Goal: Task Accomplishment & Management: Complete application form

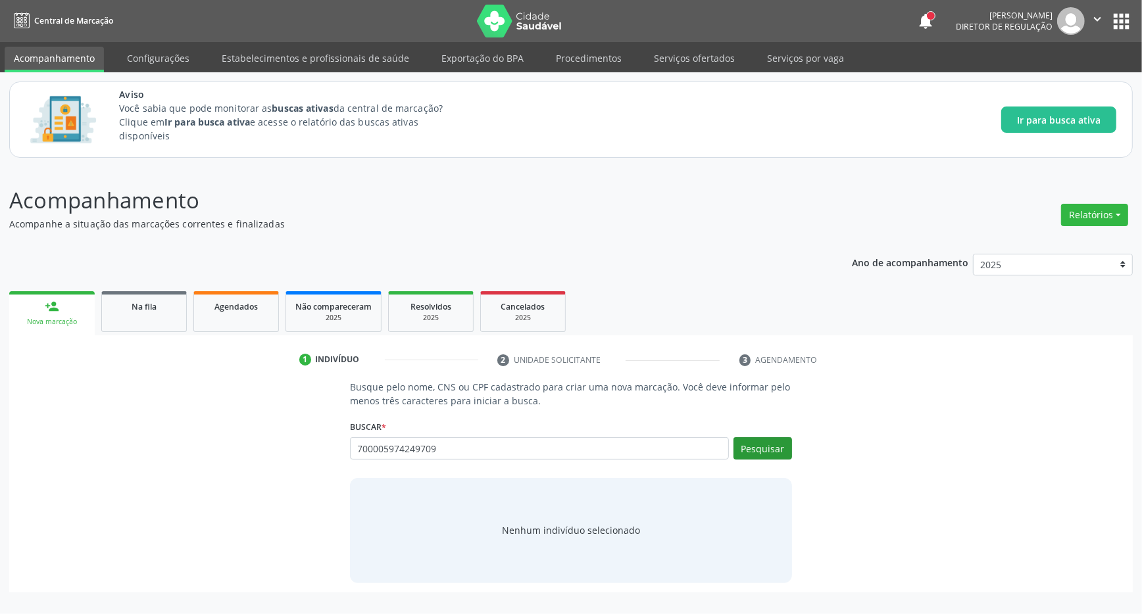
type input "700005974249709"
click at [744, 444] on button "Pesquisar" at bounding box center [762, 448] width 59 height 22
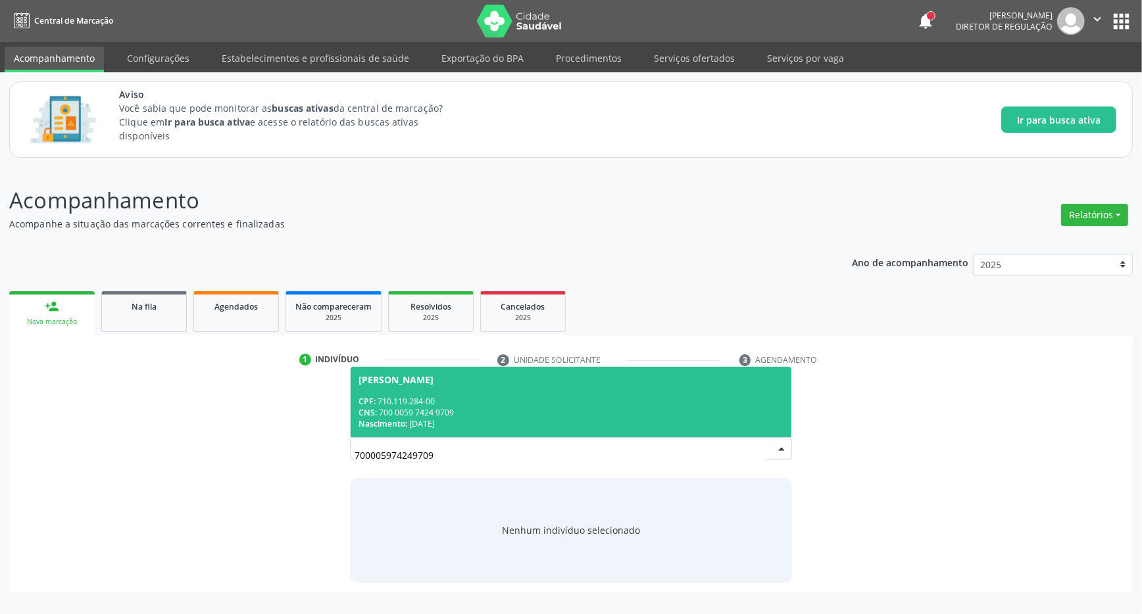
click at [408, 403] on div "CPF: 710.119.284-00" at bounding box center [570, 401] width 425 height 11
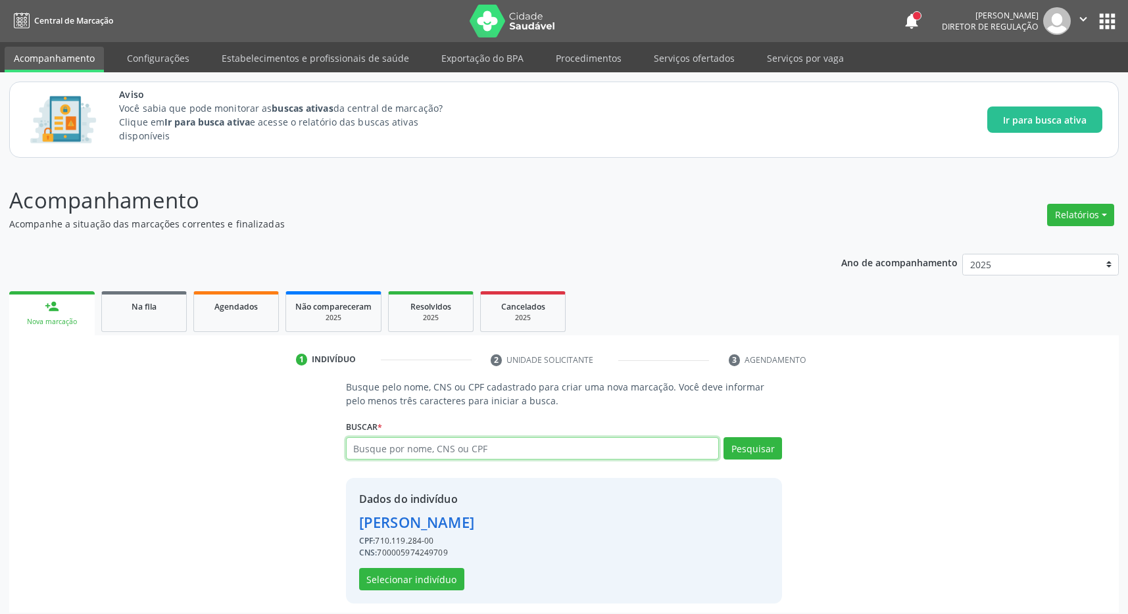
click at [368, 447] on input "text" at bounding box center [532, 448] width 373 height 22
click at [1109, 15] on button "apps" at bounding box center [1107, 21] width 23 height 23
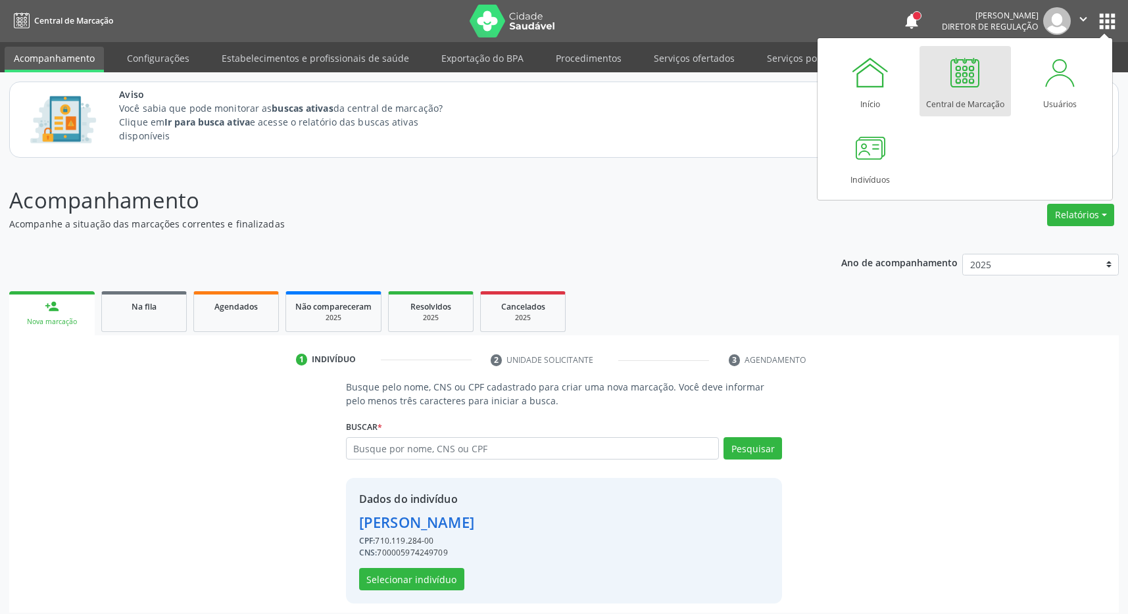
click at [954, 71] on div at bounding box center [964, 72] width 39 height 39
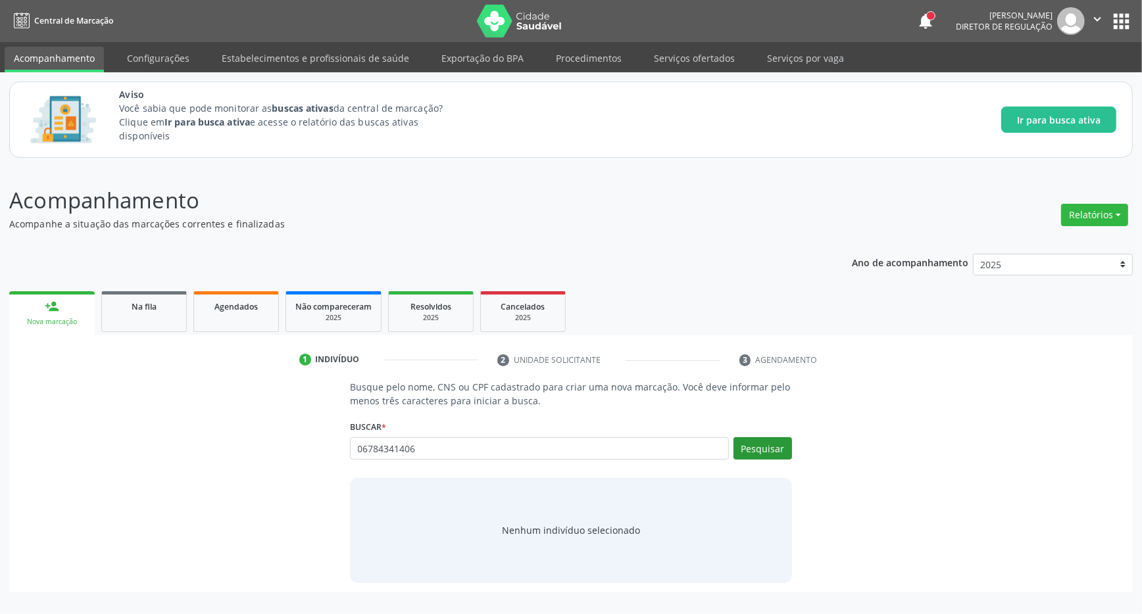
type input "06784341406"
click at [754, 446] on button "Pesquisar" at bounding box center [762, 448] width 59 height 22
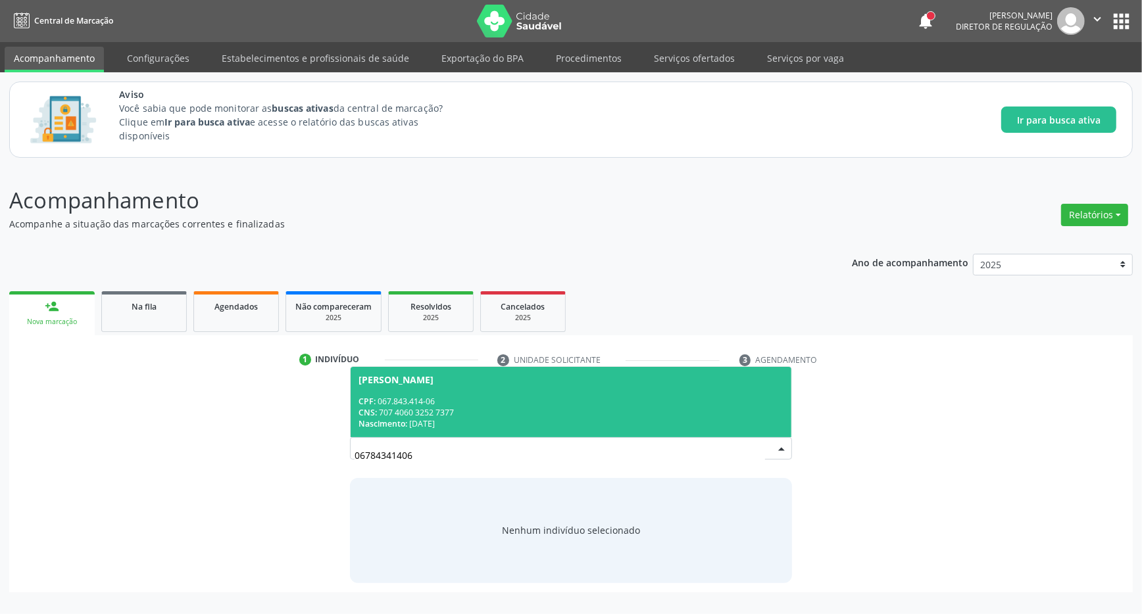
click at [416, 387] on span "[PERSON_NAME] CPF: 067.843.414-06 CNS: 707 4060 3252 7377 Nascimento: [DATE]" at bounding box center [571, 402] width 441 height 70
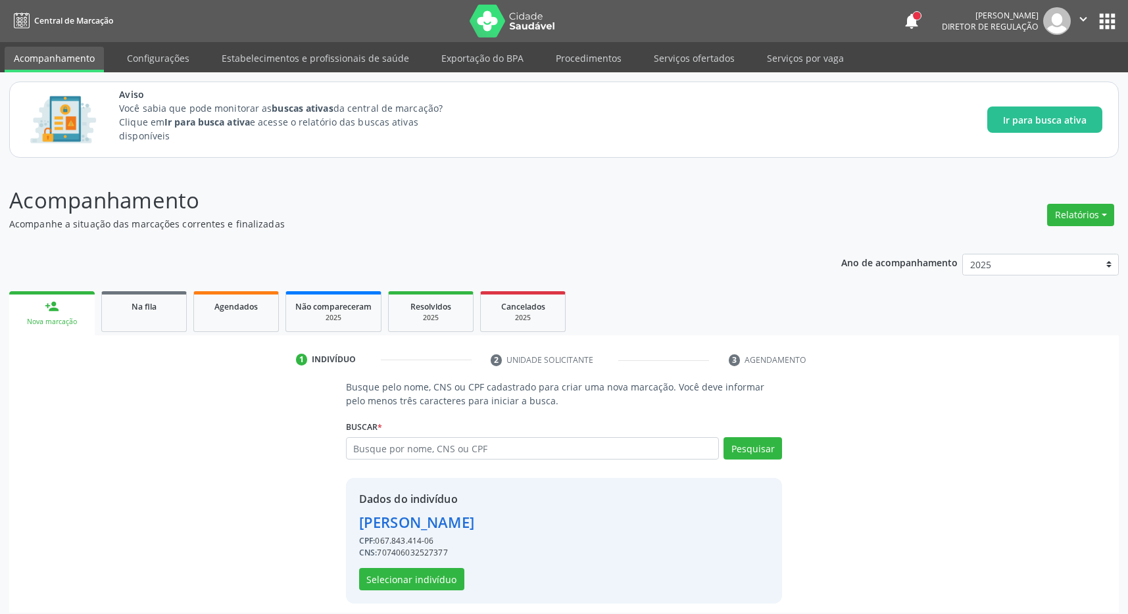
scroll to position [9, 0]
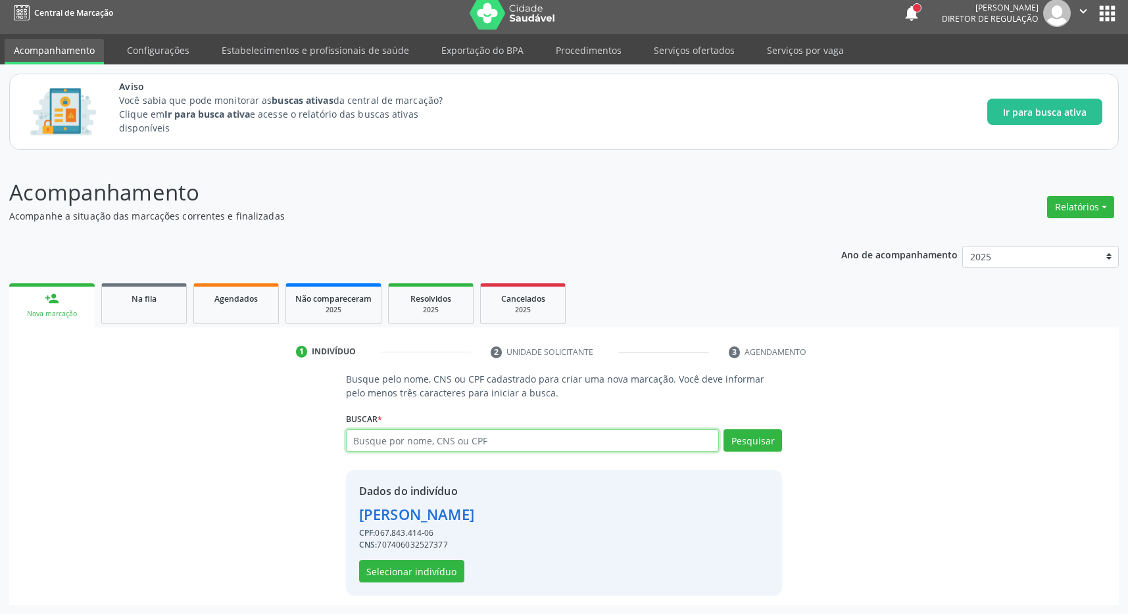
click at [398, 436] on input "text" at bounding box center [532, 441] width 373 height 22
click at [408, 570] on button "Selecionar indivíduo" at bounding box center [411, 571] width 105 height 22
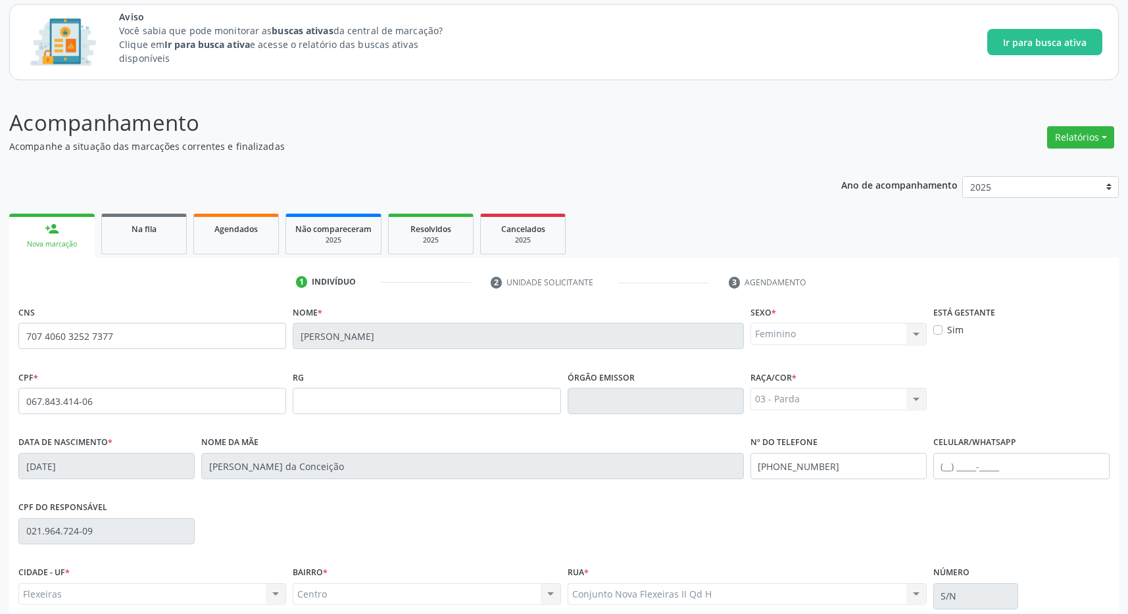
scroll to position [195, 0]
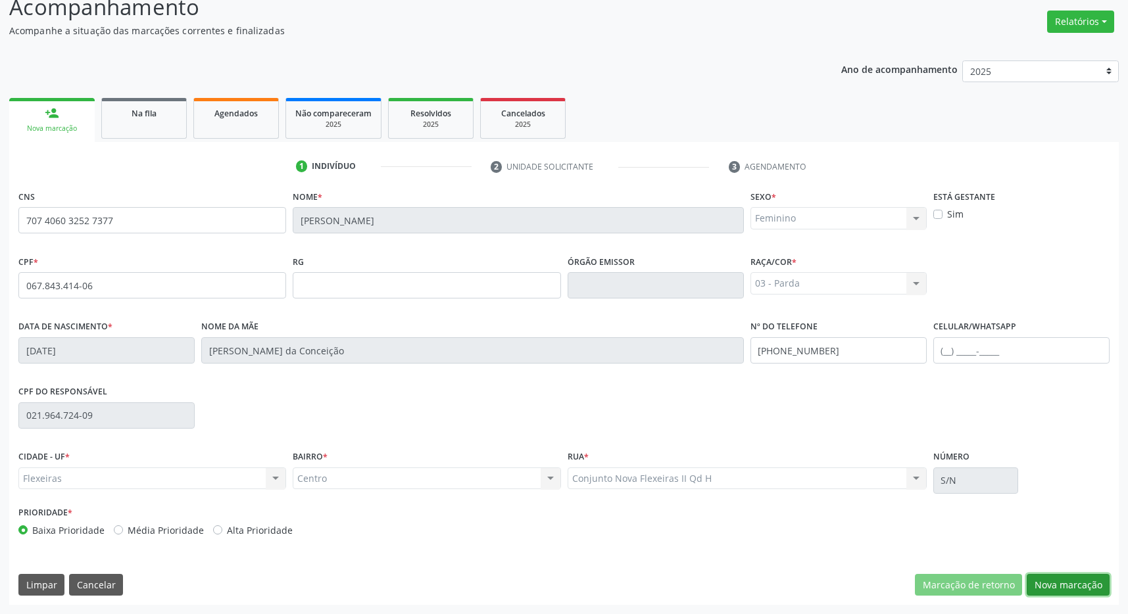
click at [1076, 587] on button "Nova marcação" at bounding box center [1068, 585] width 83 height 22
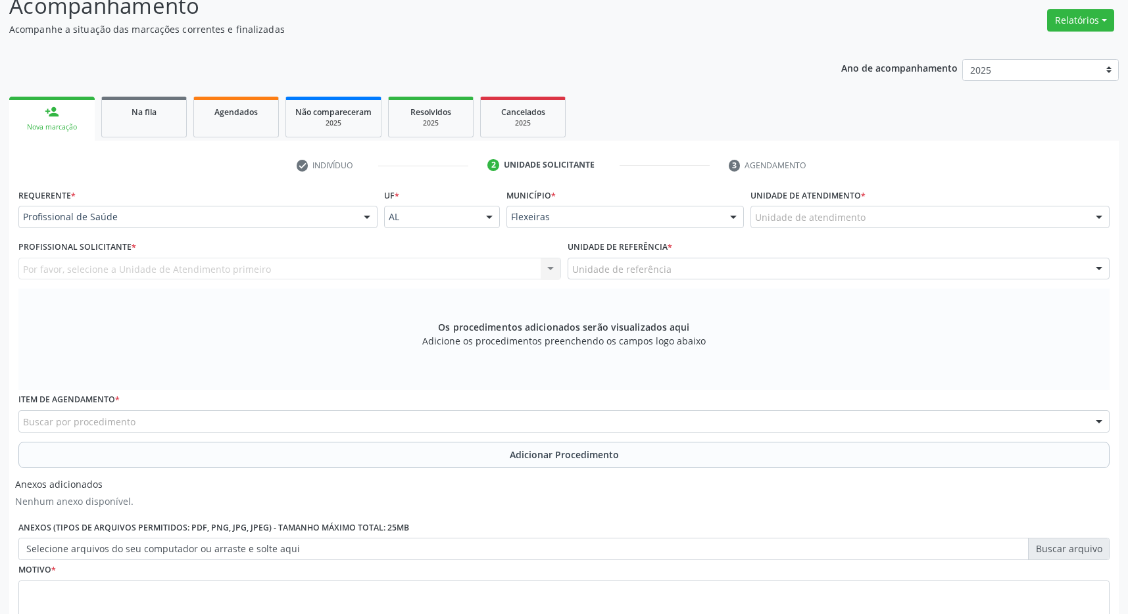
click at [834, 208] on div "Unidade de atendimento" at bounding box center [930, 217] width 359 height 22
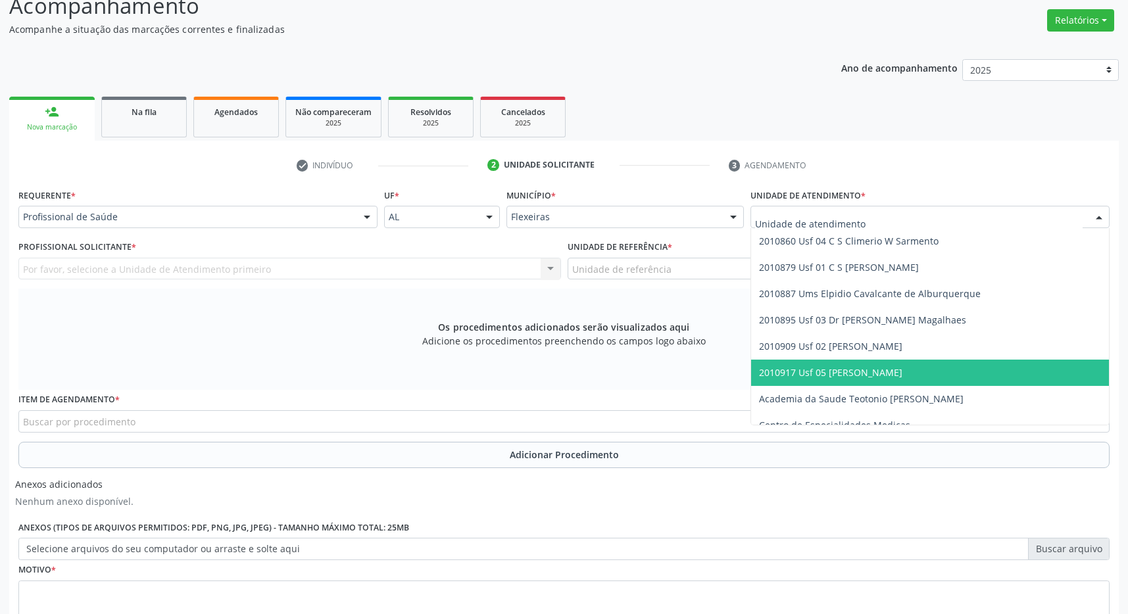
click at [860, 372] on span "2010917 Usf 05 [PERSON_NAME]" at bounding box center [830, 372] width 143 height 12
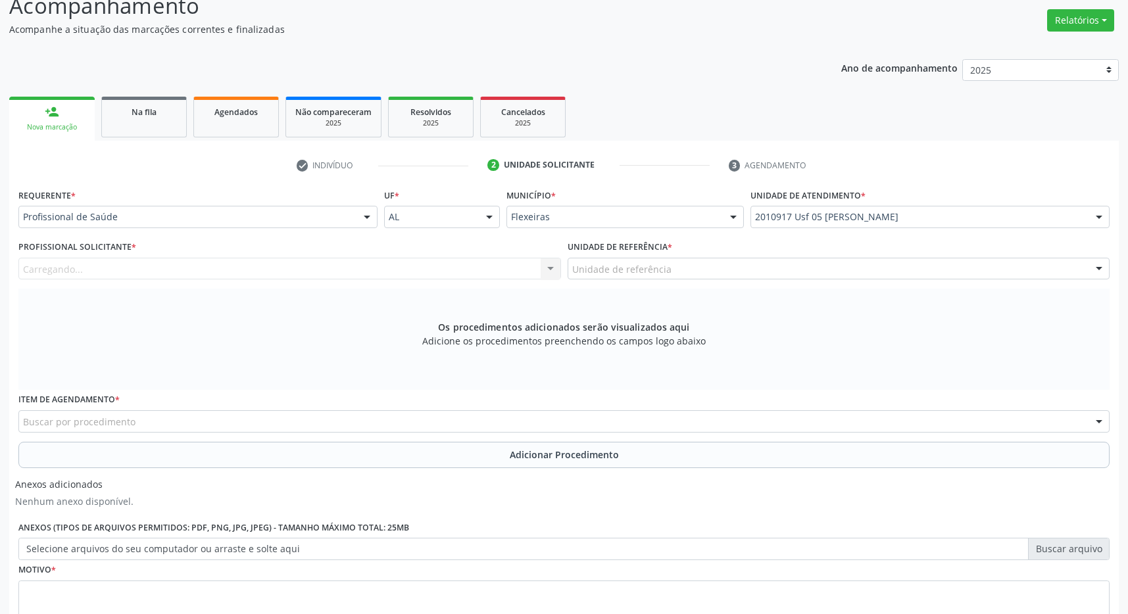
click at [861, 272] on div "Unidade de referência" at bounding box center [839, 269] width 543 height 22
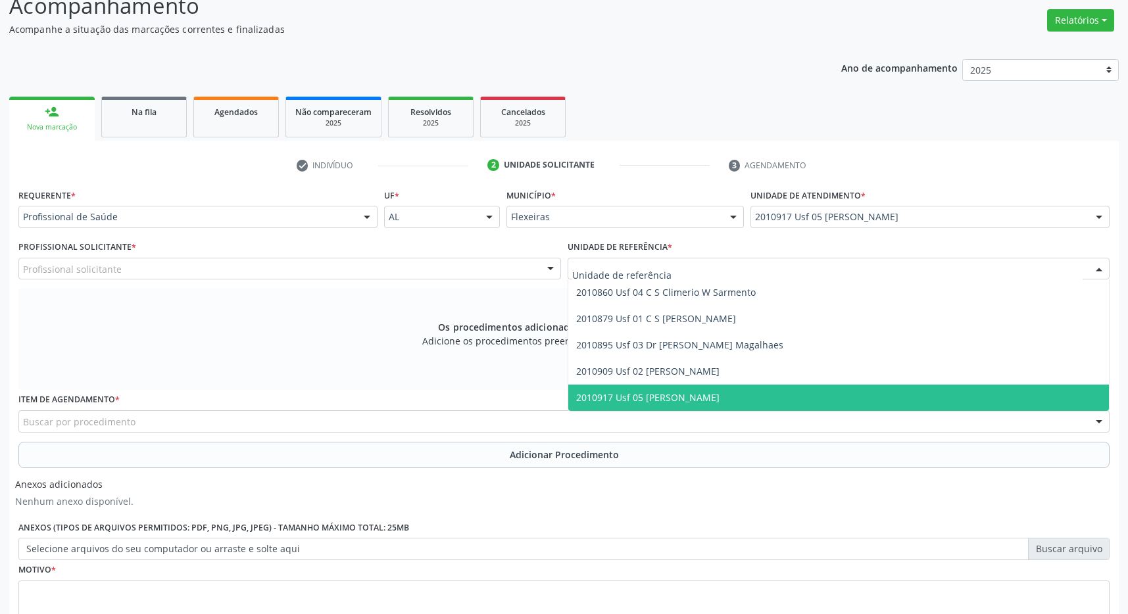
drag, startPoint x: 876, startPoint y: 391, endPoint x: 859, endPoint y: 383, distance: 18.0
click at [876, 391] on span "2010917 Usf 05 [PERSON_NAME]" at bounding box center [838, 398] width 541 height 26
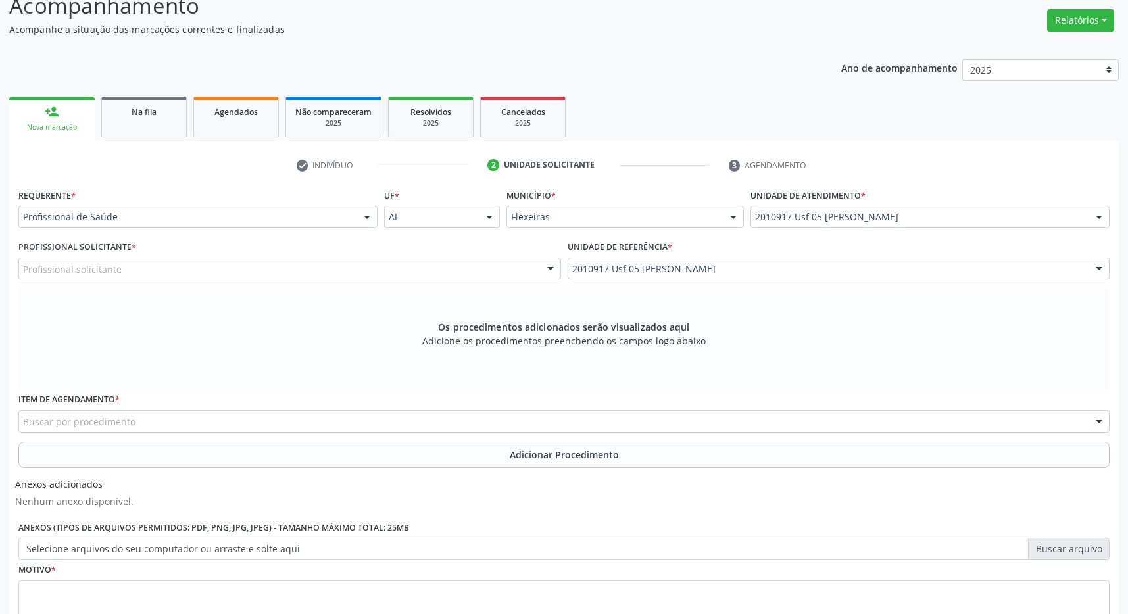
click at [282, 259] on div "Profissional solicitante" at bounding box center [289, 269] width 543 height 22
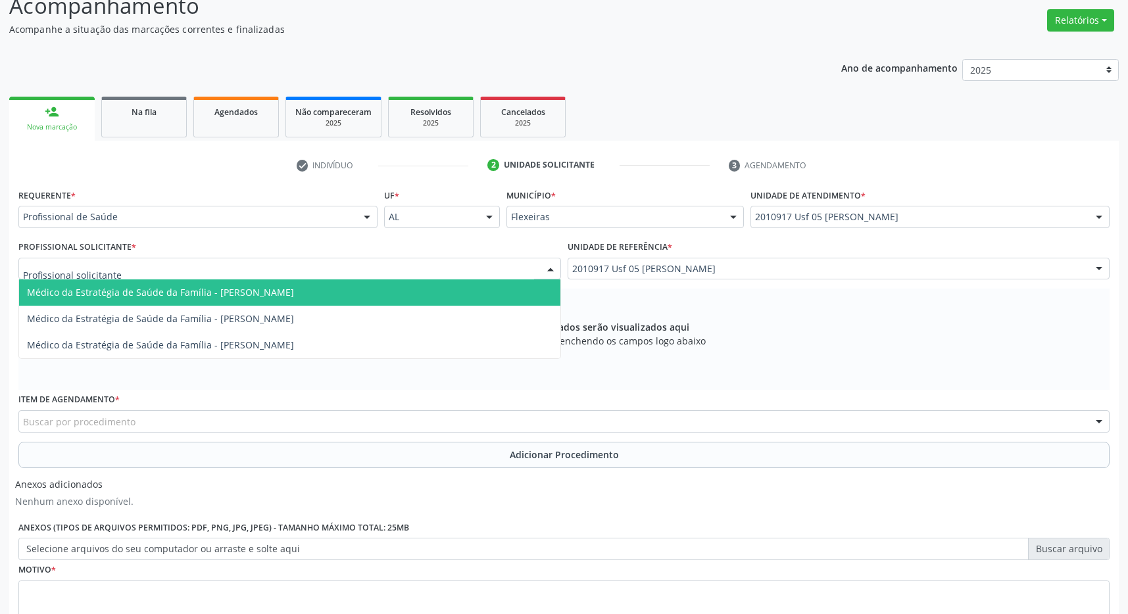
click at [234, 297] on span "Médico da Estratégia de Saúde da Família - [PERSON_NAME]" at bounding box center [160, 292] width 267 height 12
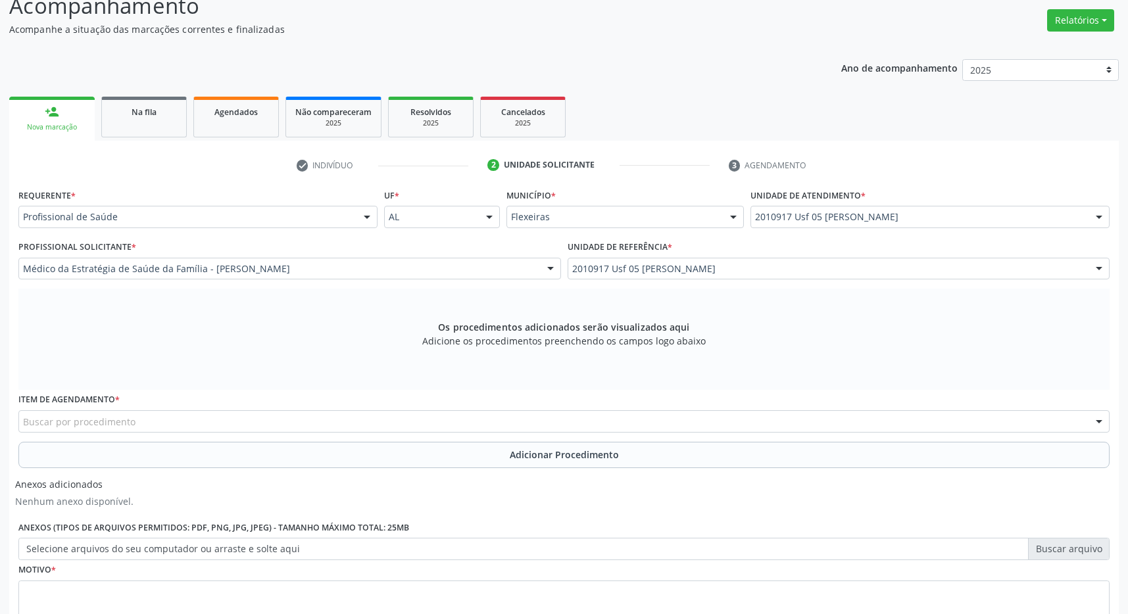
click at [150, 425] on div "Buscar por procedimento" at bounding box center [563, 421] width 1091 height 22
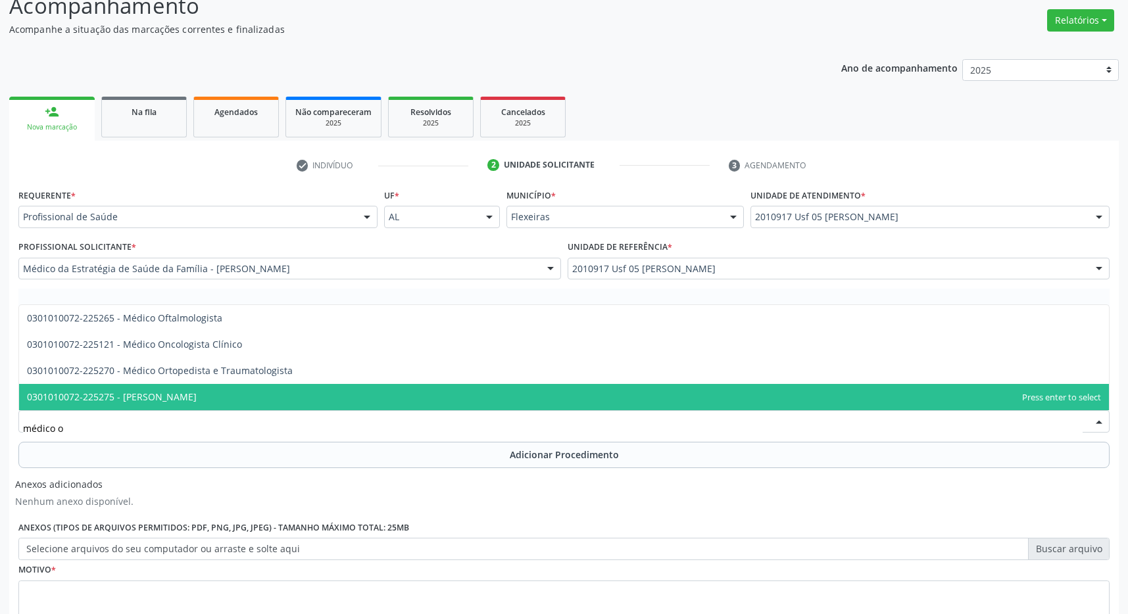
type input "médico of"
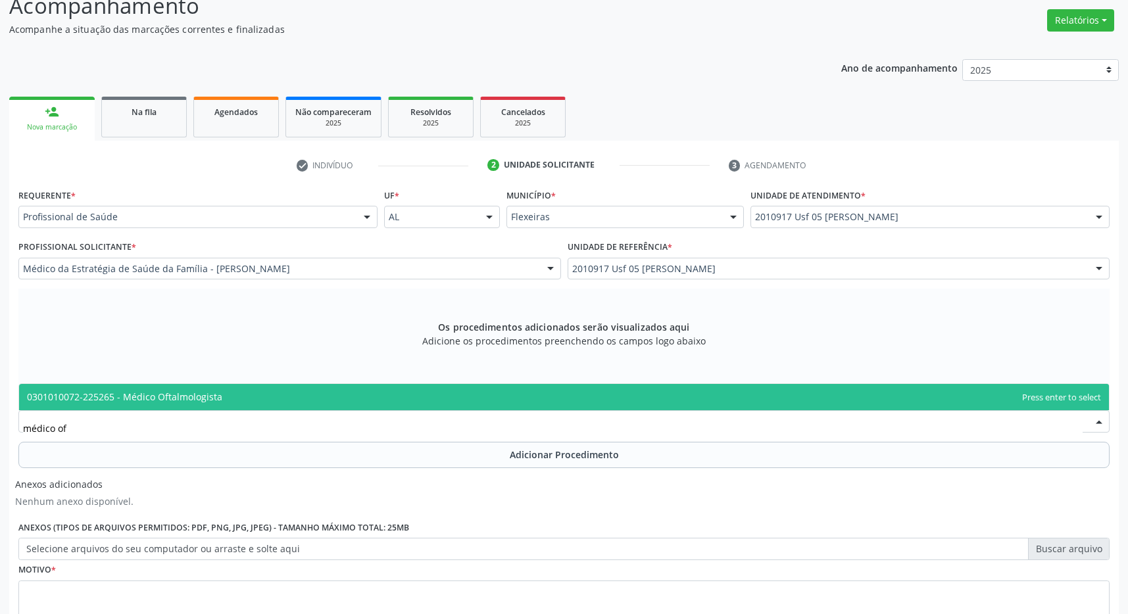
click at [184, 393] on span "0301010072-225265 - Médico Oftalmologista" at bounding box center [124, 397] width 195 height 12
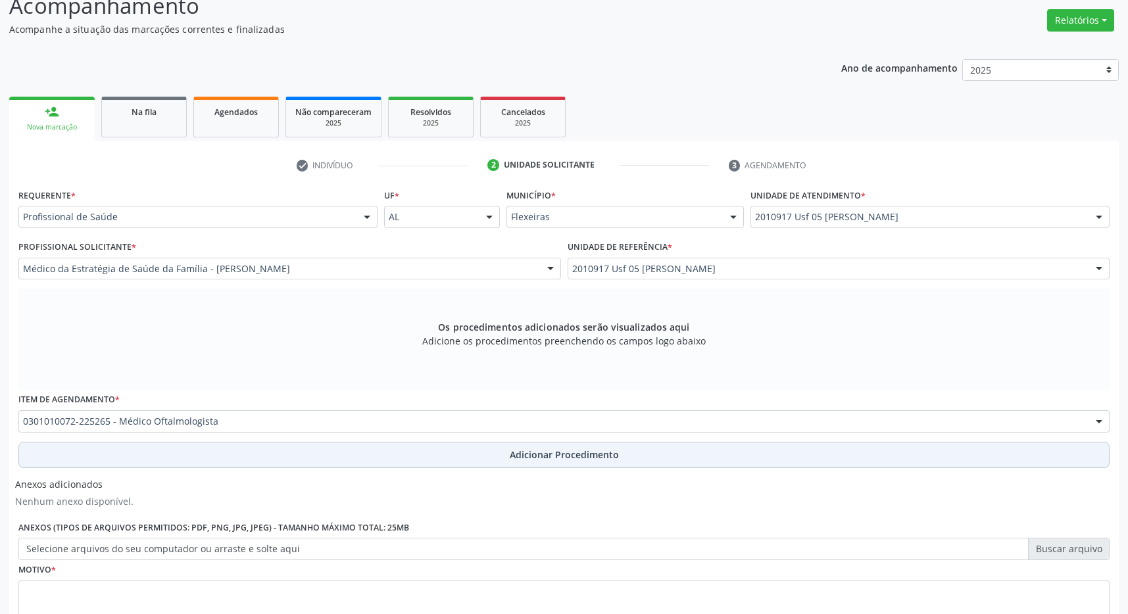
click at [458, 447] on button "Adicionar Procedimento" at bounding box center [563, 455] width 1091 height 26
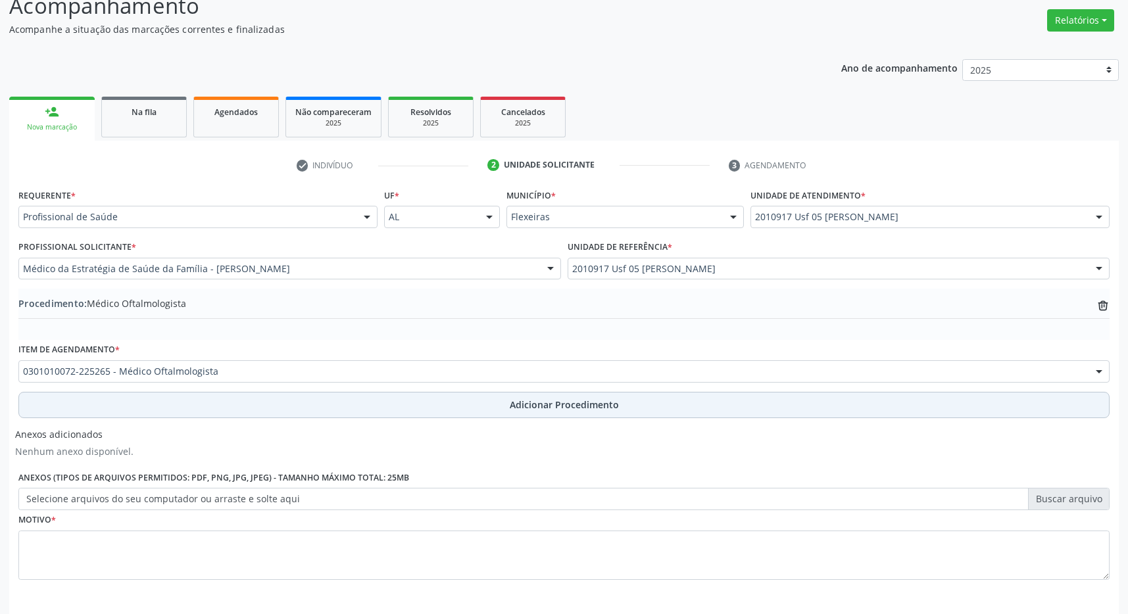
click at [558, 404] on span "Adicionar Procedimento" at bounding box center [564, 405] width 109 height 14
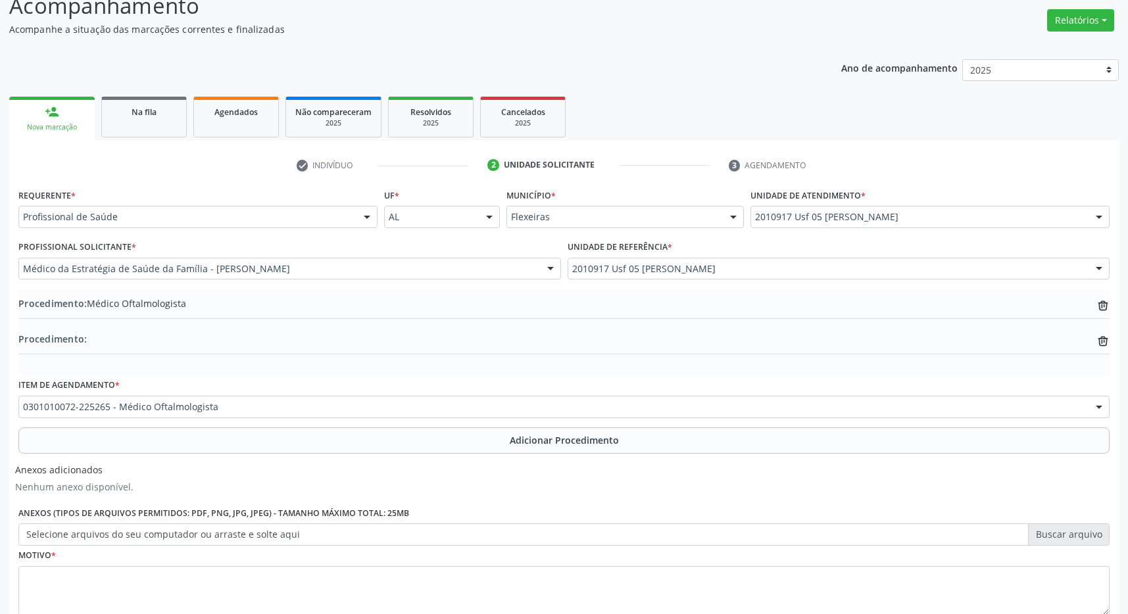
scroll to position [284, 0]
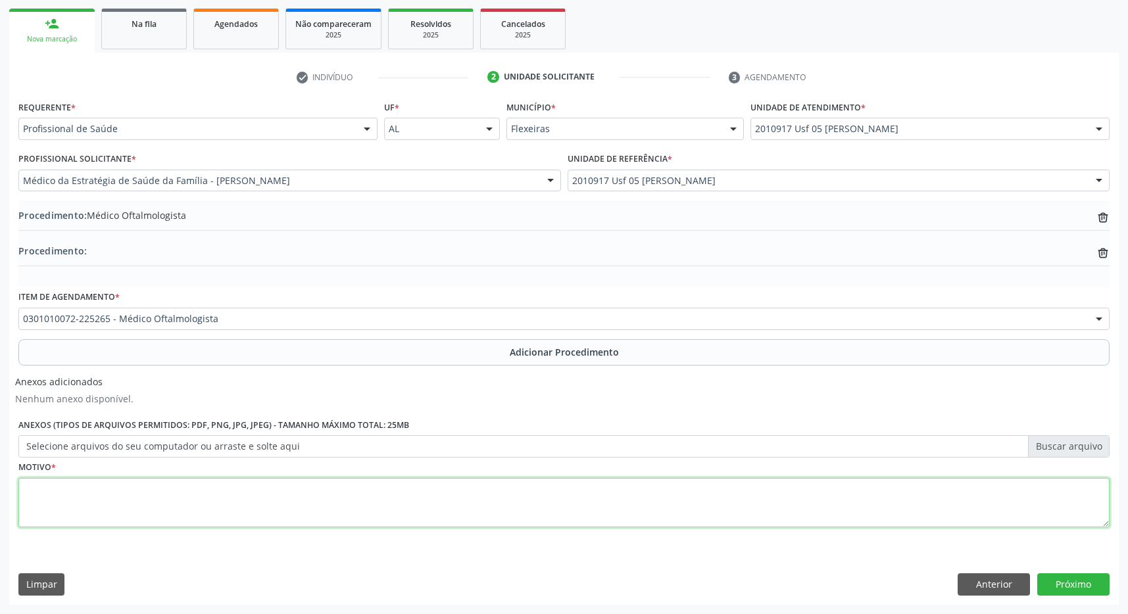
click at [184, 486] on textarea at bounding box center [563, 503] width 1091 height 50
type textarea "catarata"
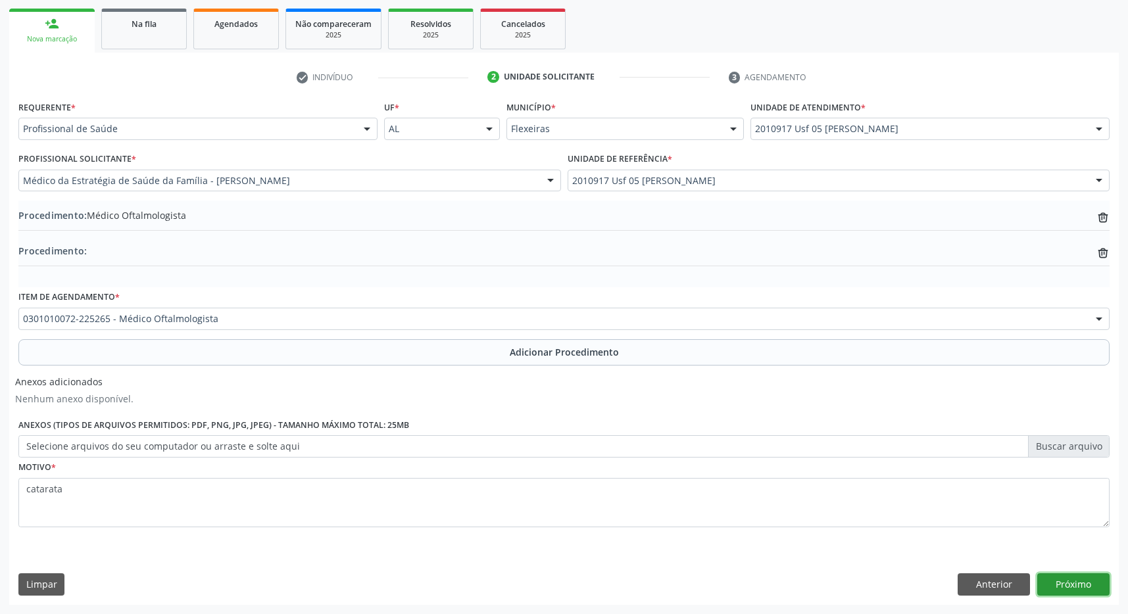
click at [1079, 594] on button "Próximo" at bounding box center [1073, 585] width 72 height 22
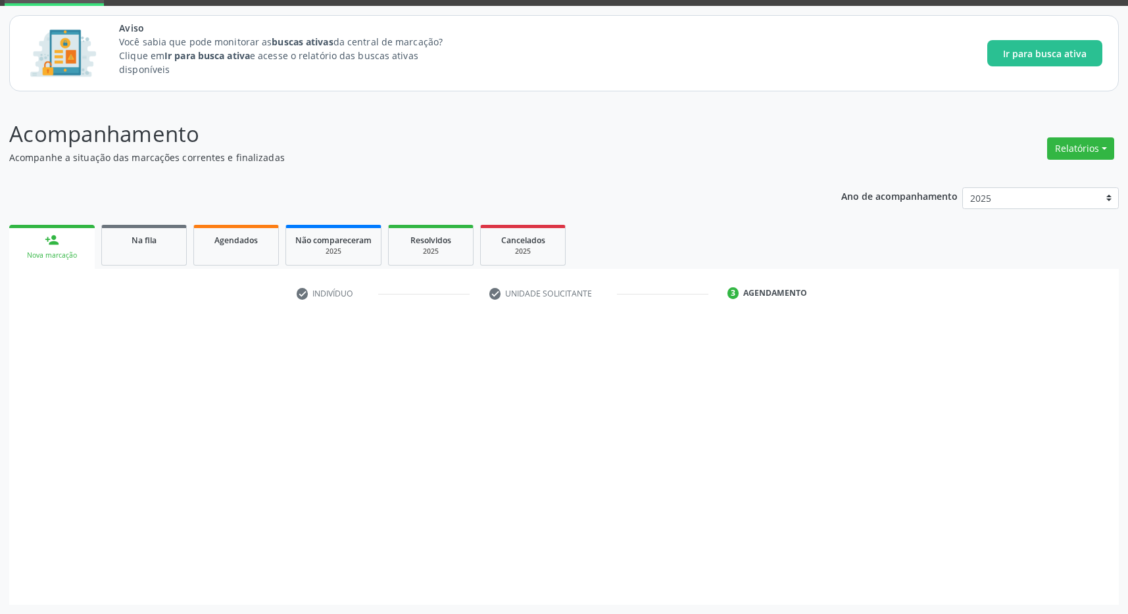
scroll to position [67, 0]
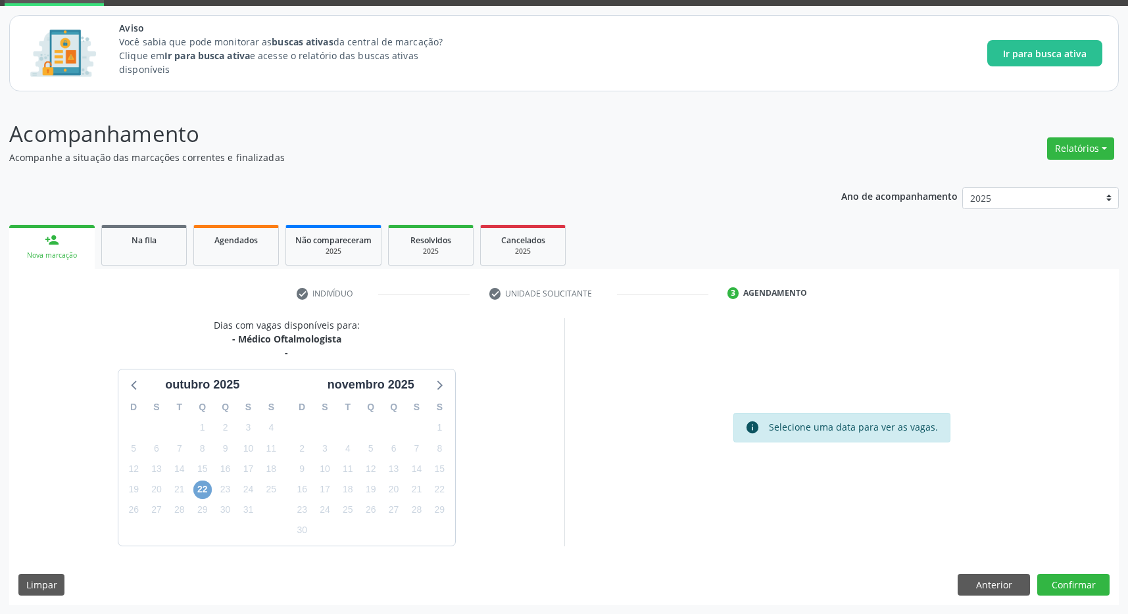
click at [198, 487] on span "22" at bounding box center [202, 490] width 18 height 18
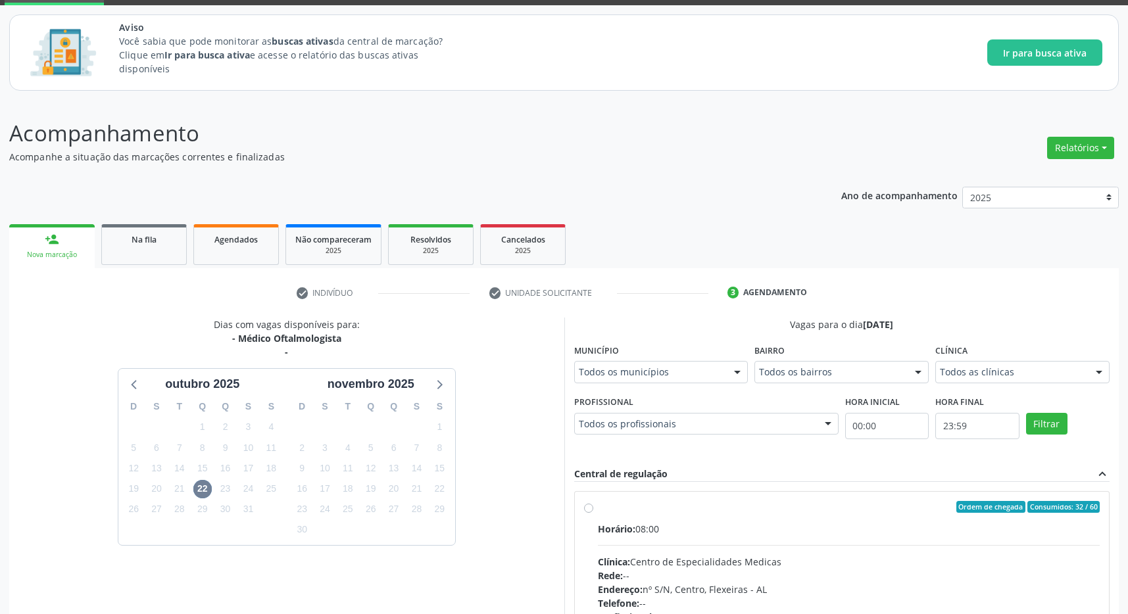
click at [1065, 584] on div "Endereço: nº S/N, Centro, Flexeiras - [GEOGRAPHIC_DATA]" at bounding box center [849, 590] width 503 height 14
click at [593, 513] on input "Ordem de chegada Consumidos: 32 / 60 Horário: 08:00 Clínica: Centro de Especial…" at bounding box center [588, 507] width 9 height 12
radio input "true"
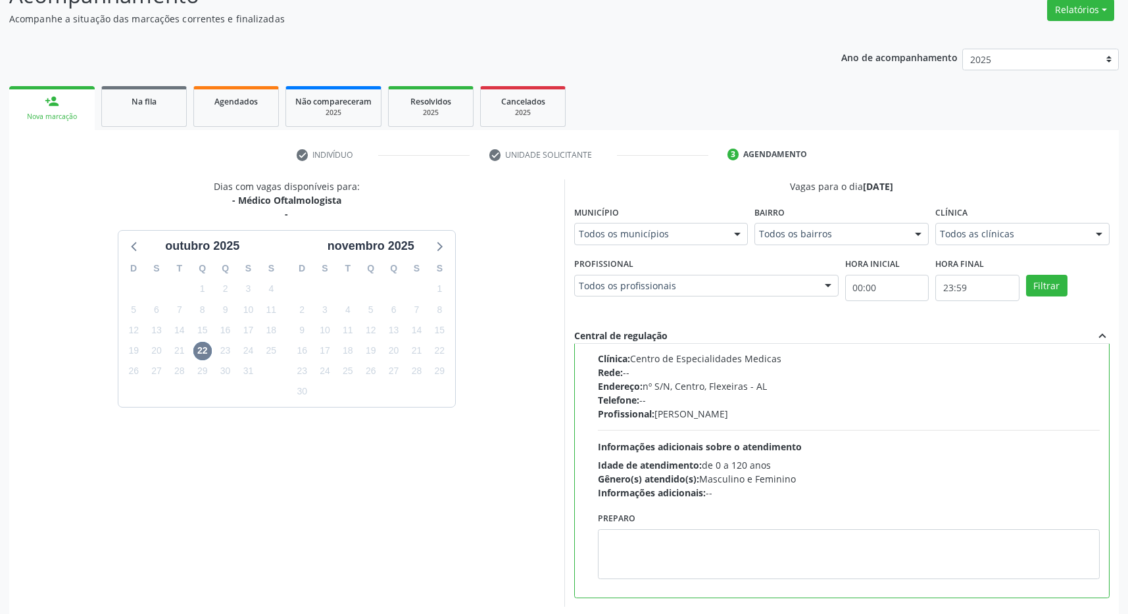
scroll to position [267, 0]
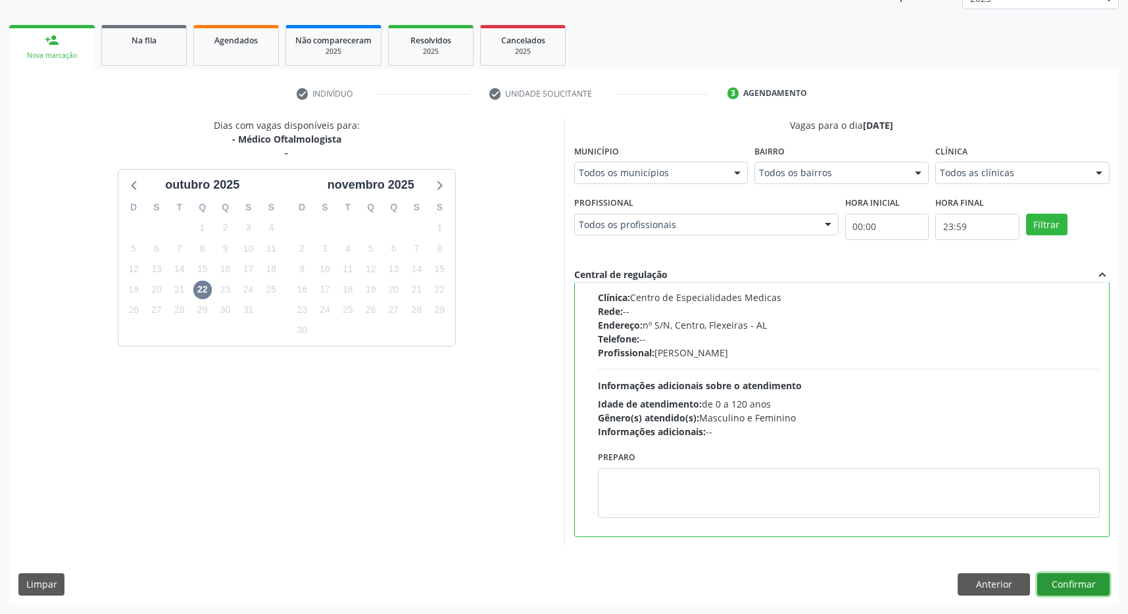
click at [1079, 587] on button "Confirmar" at bounding box center [1073, 585] width 72 height 22
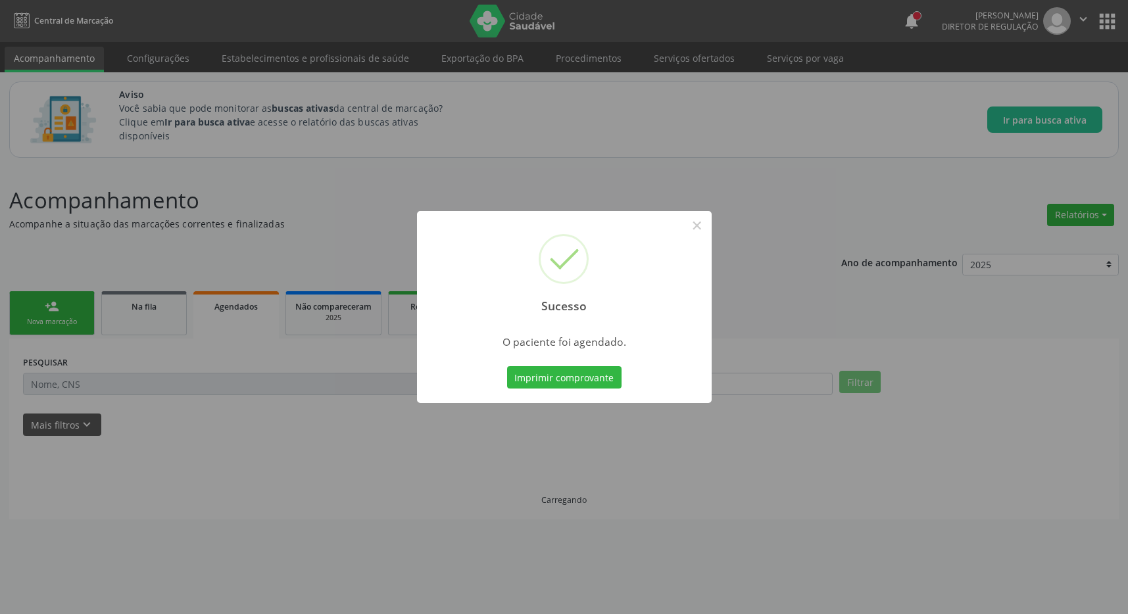
scroll to position [0, 0]
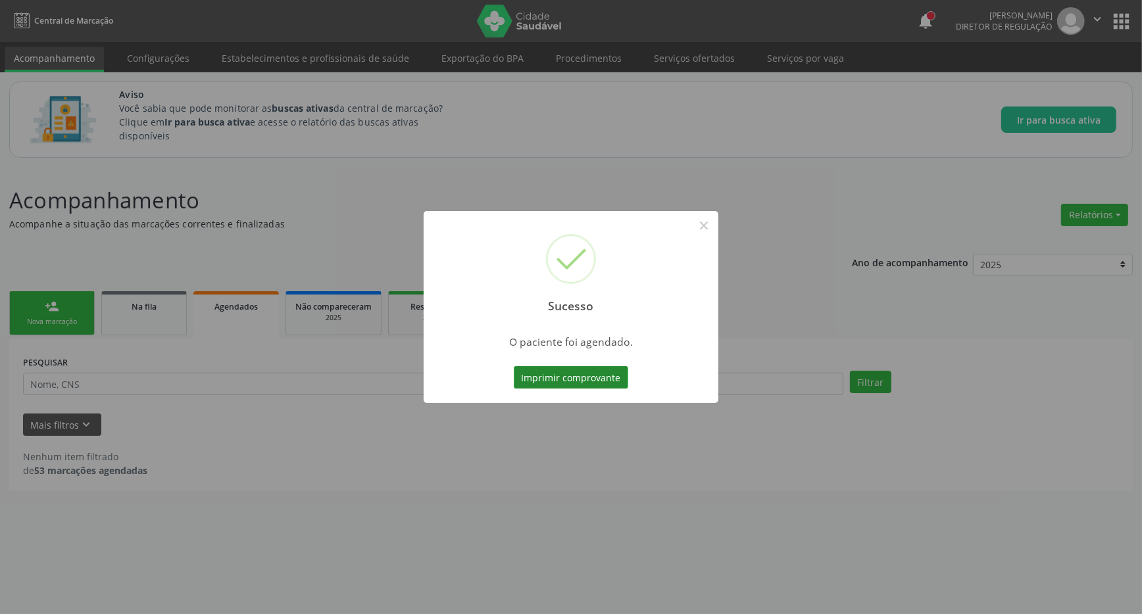
click at [568, 382] on button "Imprimir comprovante" at bounding box center [571, 377] width 114 height 22
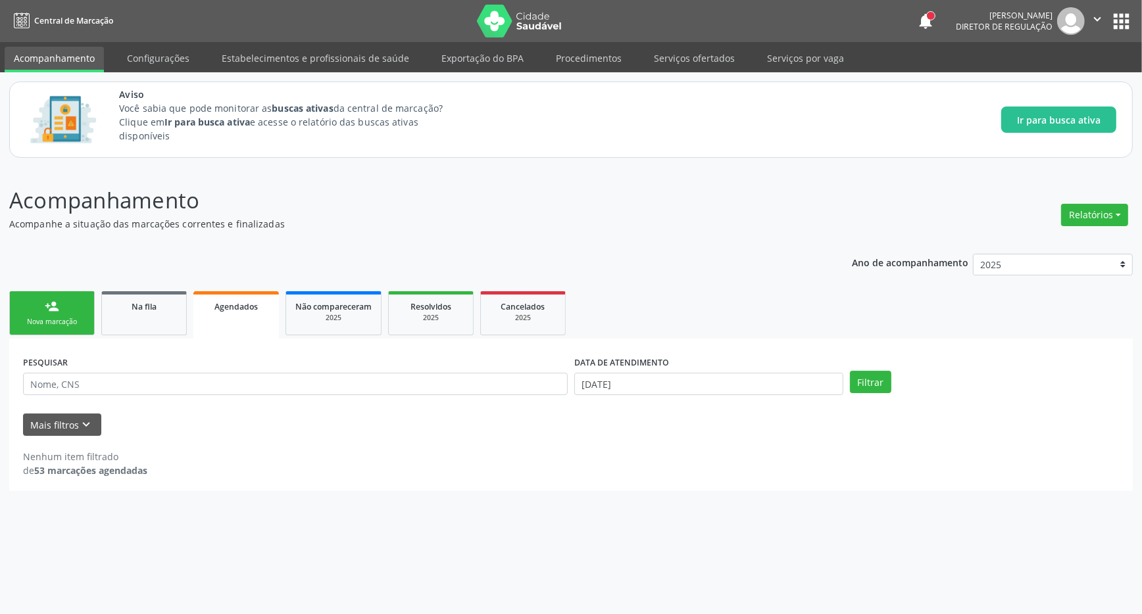
click at [52, 320] on div "Nova marcação" at bounding box center [52, 322] width 66 height 10
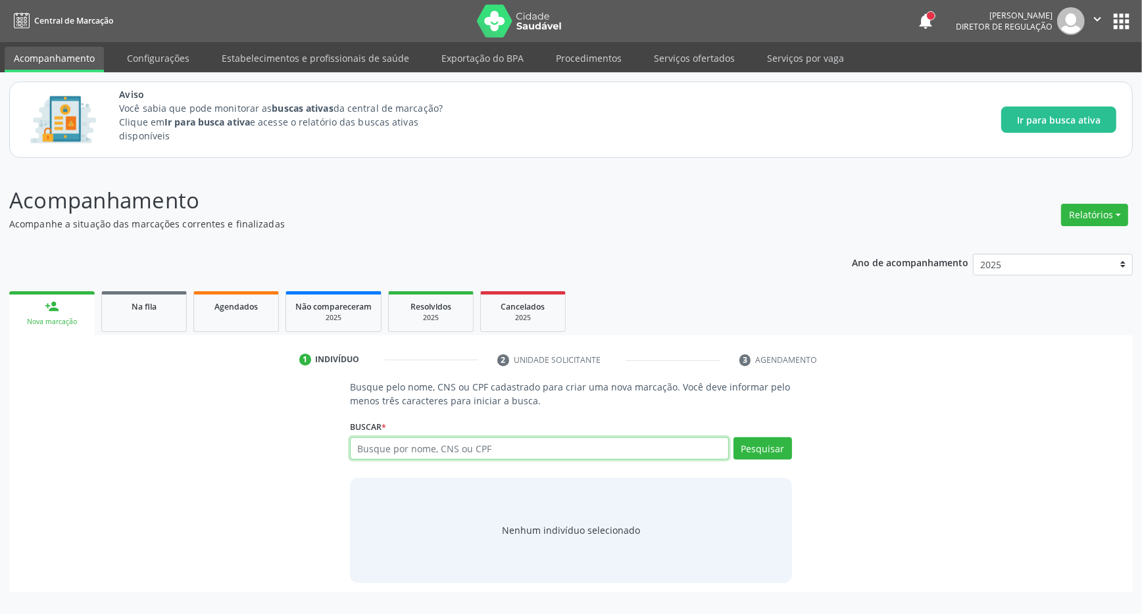
click at [476, 441] on input "text" at bounding box center [539, 448] width 379 height 22
click at [457, 440] on input "text" at bounding box center [539, 448] width 379 height 22
type input "708007824728129"
click at [756, 443] on button "Pesquisar" at bounding box center [762, 448] width 59 height 22
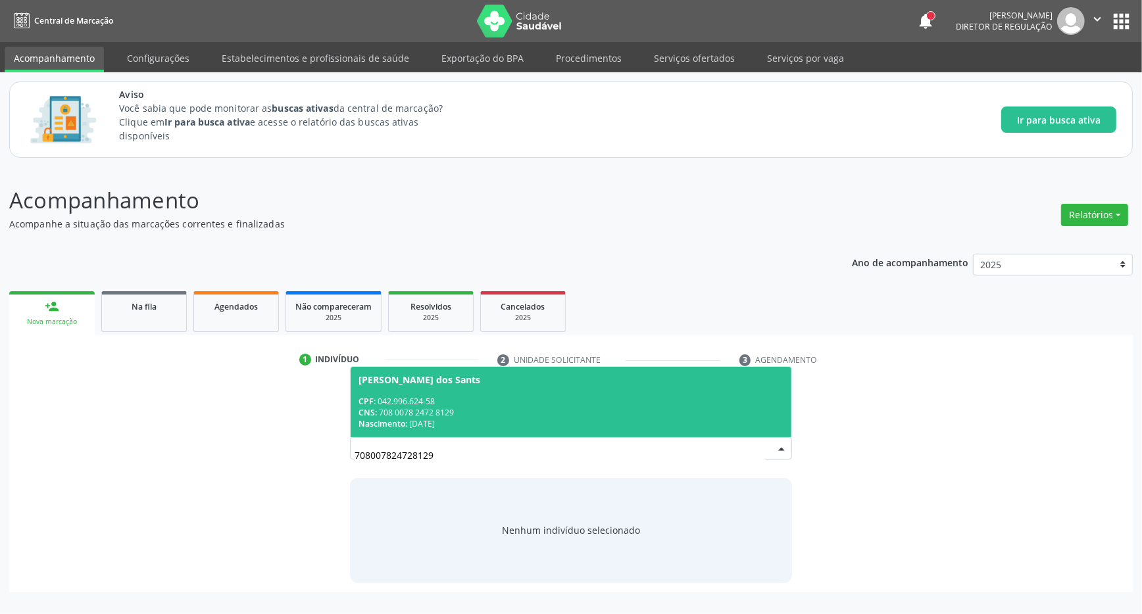
click at [460, 401] on div "CPF: 042.996.624-58" at bounding box center [570, 401] width 425 height 11
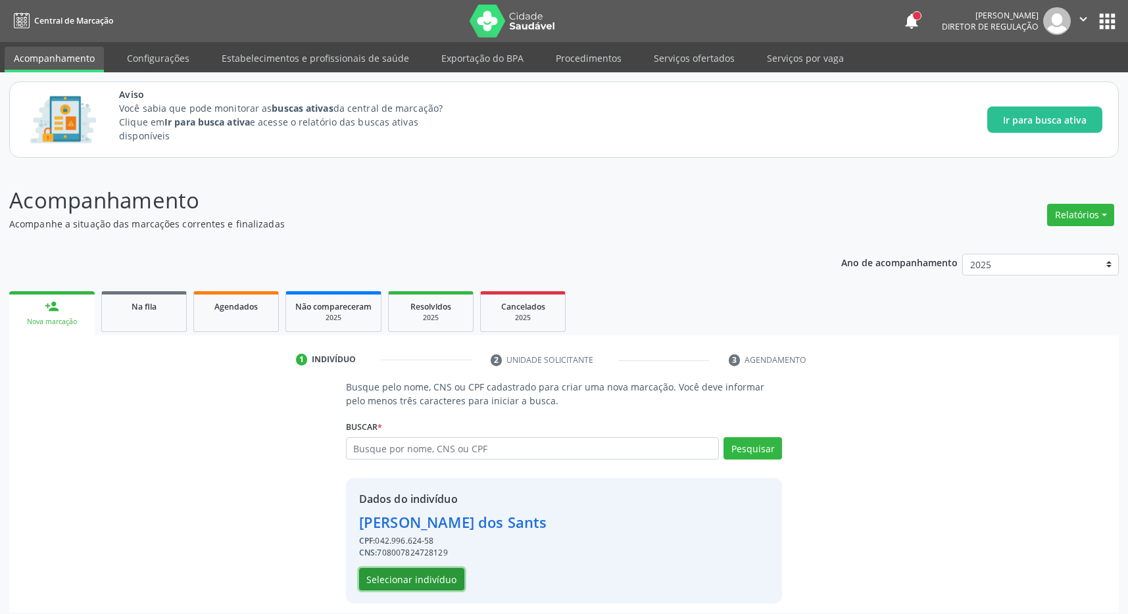
click at [438, 578] on button "Selecionar indivíduo" at bounding box center [411, 579] width 105 height 22
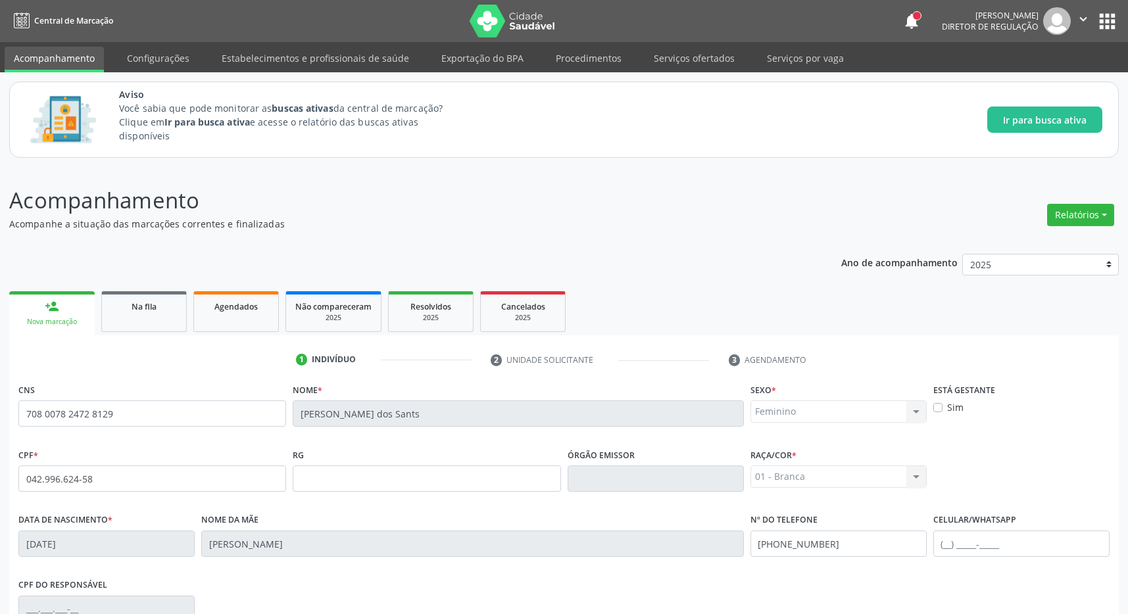
scroll to position [195, 0]
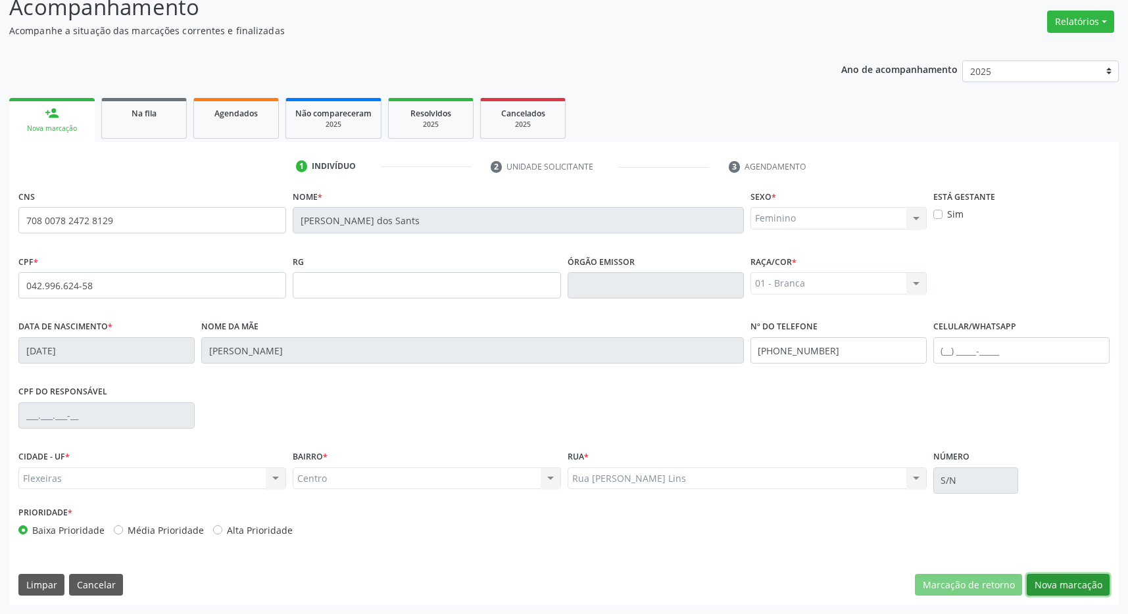
click at [1058, 591] on button "Nova marcação" at bounding box center [1068, 585] width 83 height 22
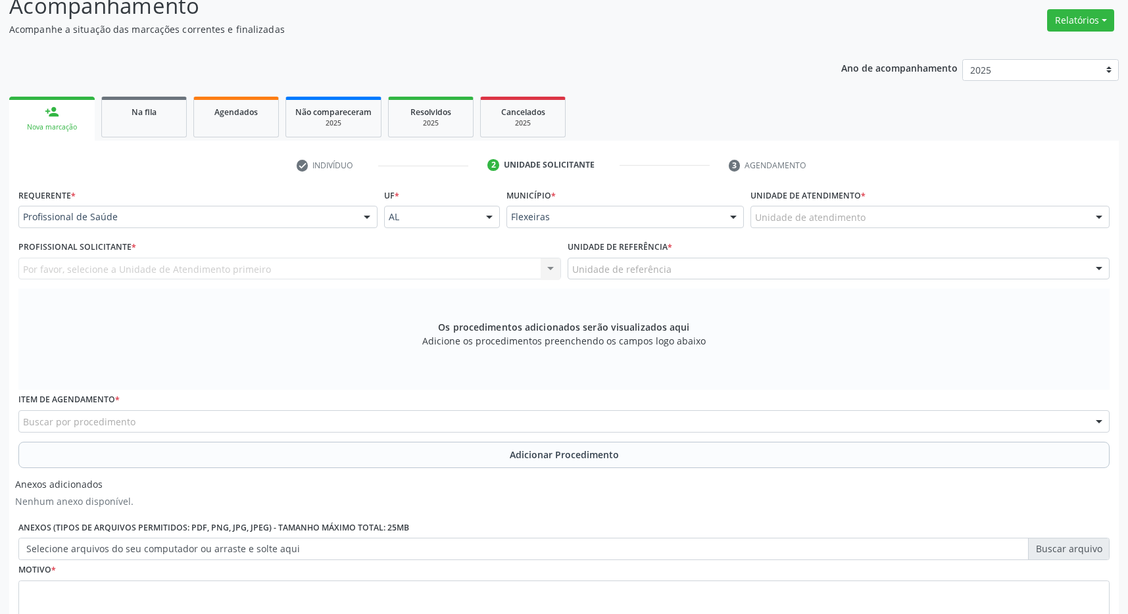
click at [895, 216] on div "Unidade de atendimento" at bounding box center [930, 217] width 359 height 22
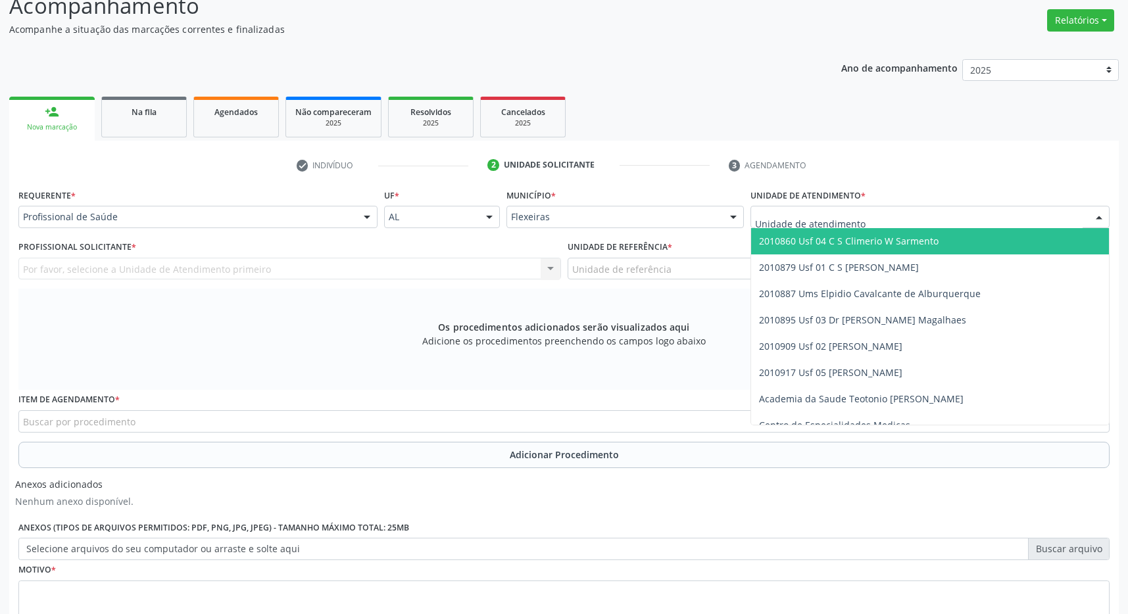
click at [916, 237] on span "2010860 Usf 04 C S Climerio W Sarmento" at bounding box center [849, 241] width 180 height 12
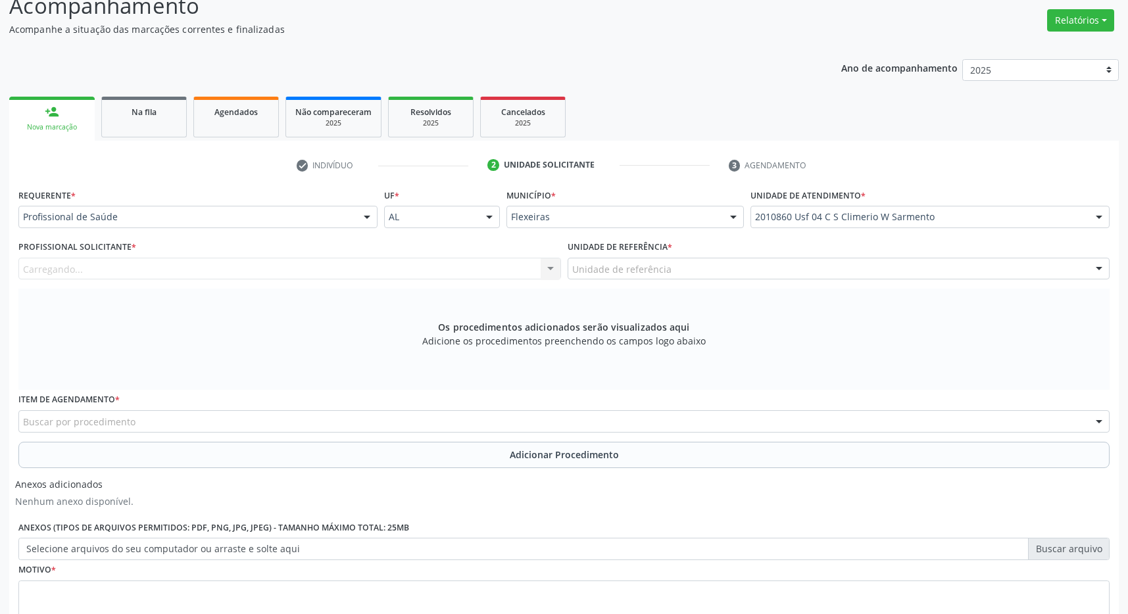
click at [911, 273] on div "Unidade de referência" at bounding box center [839, 269] width 543 height 22
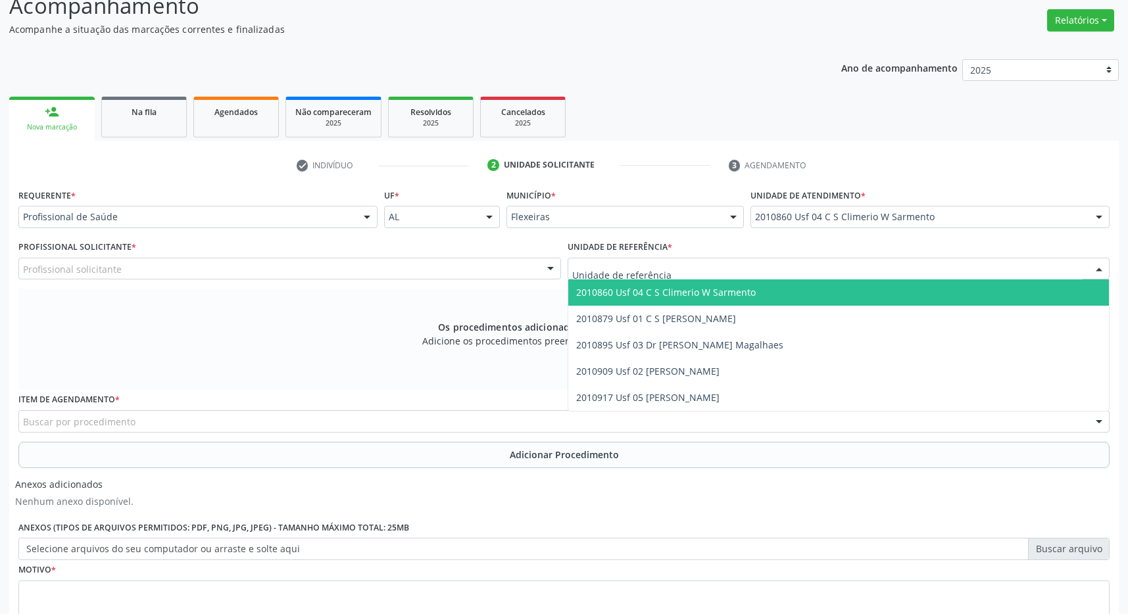
click at [907, 299] on span "2010860 Usf 04 C S Climerio W Sarmento" at bounding box center [838, 293] width 541 height 26
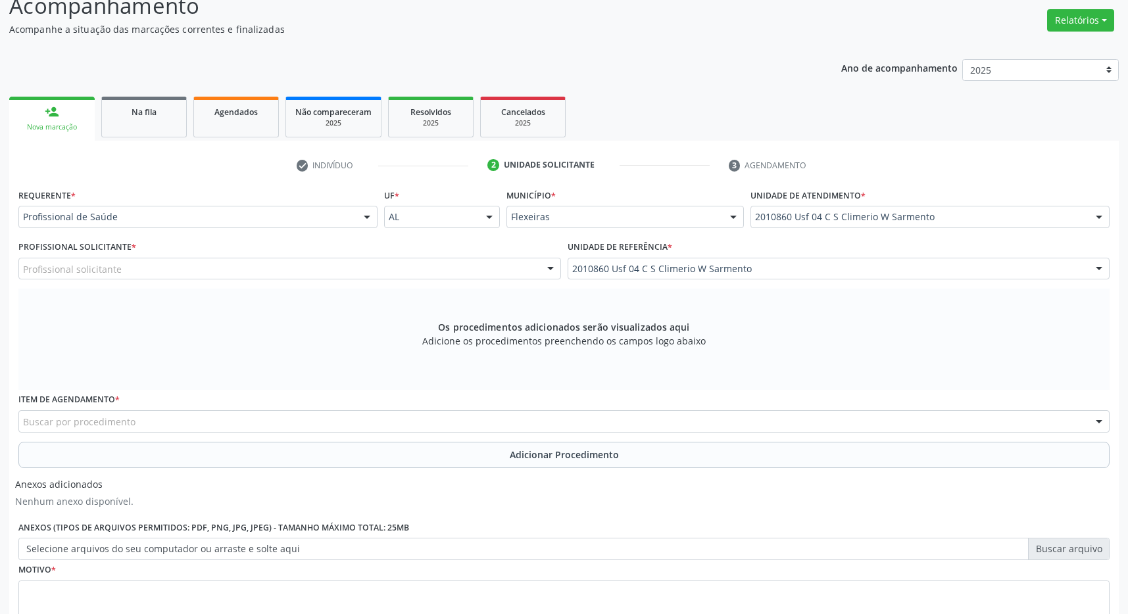
click at [433, 279] on div "Profissional solicitante" at bounding box center [289, 269] width 543 height 22
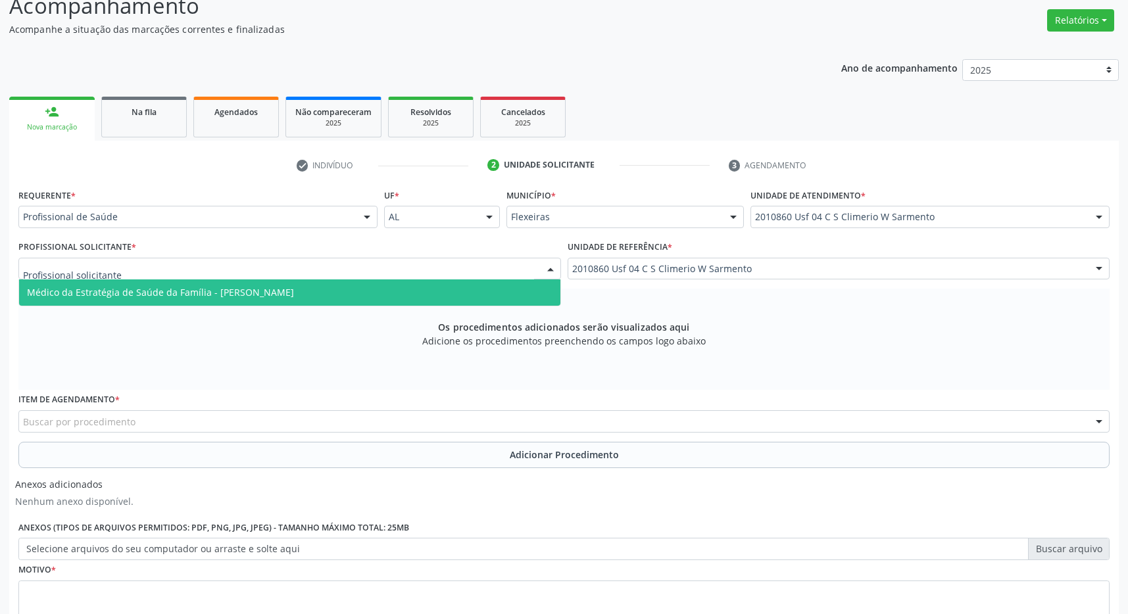
click at [344, 286] on span "Médico da Estratégia de Saúde da Família - [PERSON_NAME]" at bounding box center [289, 293] width 541 height 26
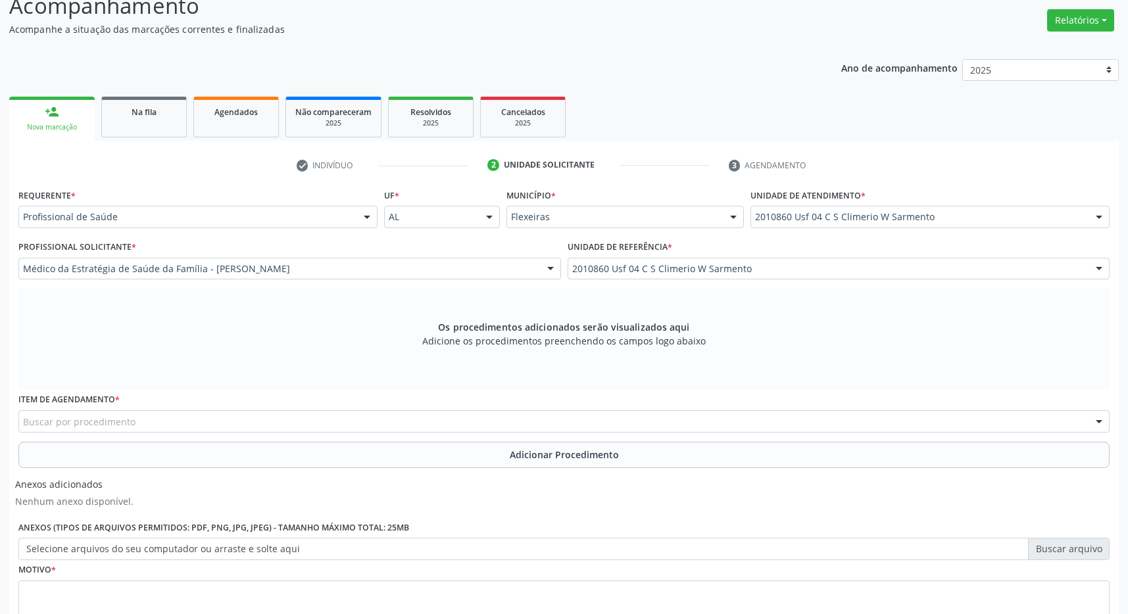
click at [186, 426] on div "Buscar por procedimento" at bounding box center [563, 421] width 1091 height 22
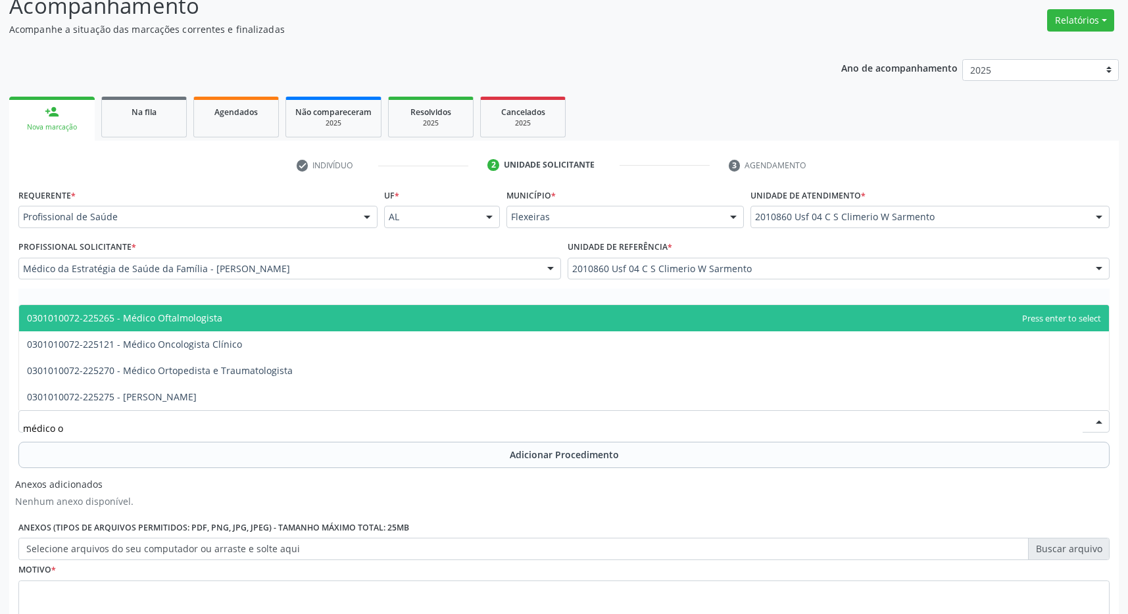
type input "médico of"
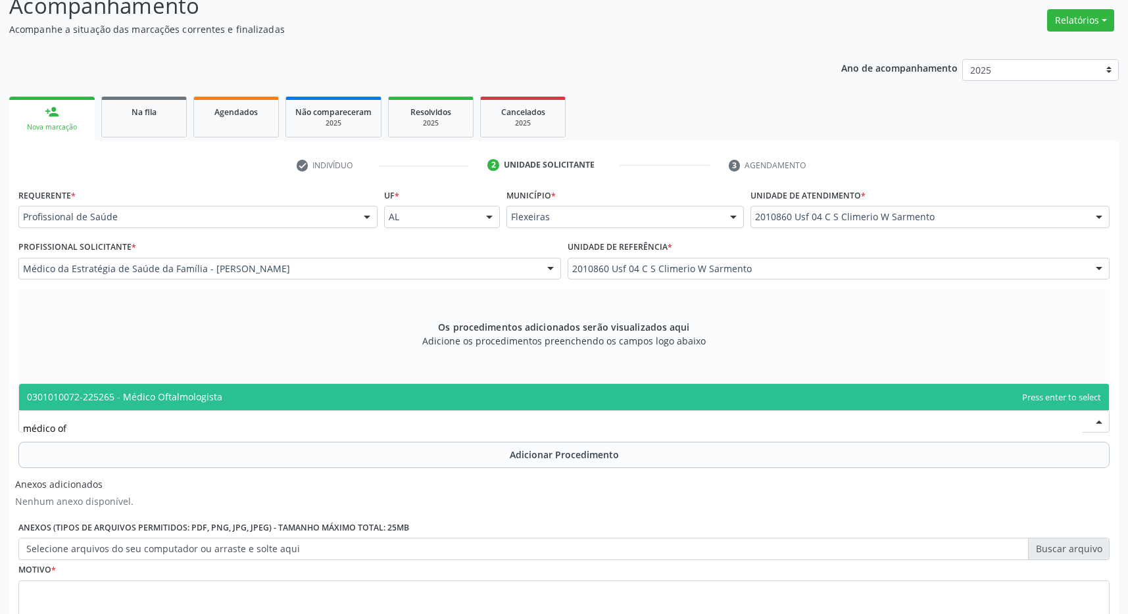
click at [194, 393] on span "0301010072-225265 - Médico Oftalmologista" at bounding box center [124, 397] width 195 height 12
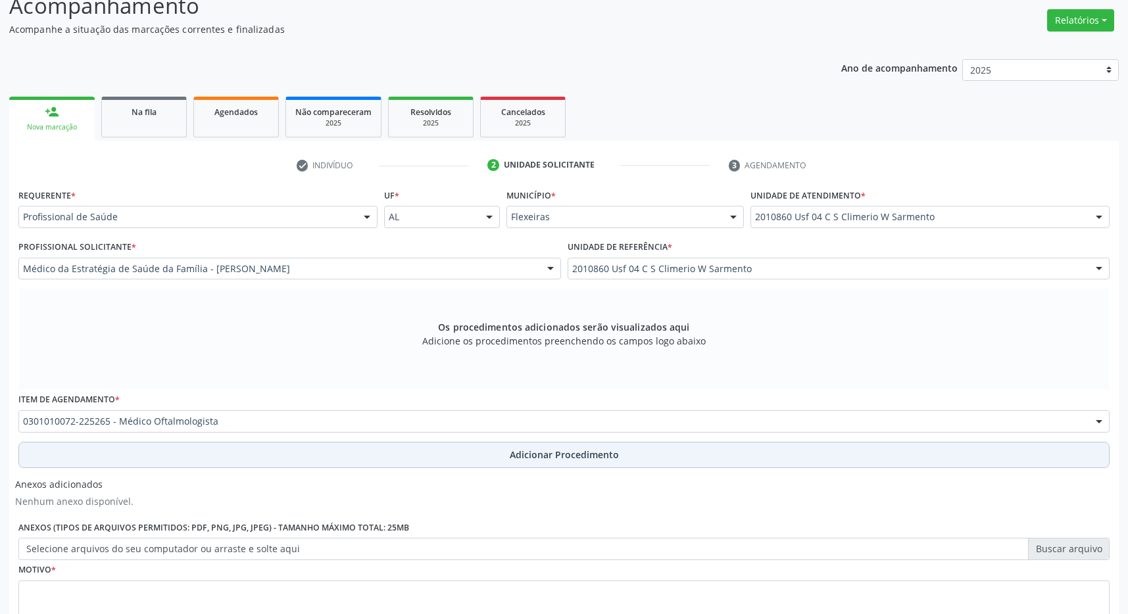
click at [375, 455] on button "Adicionar Procedimento" at bounding box center [563, 455] width 1091 height 26
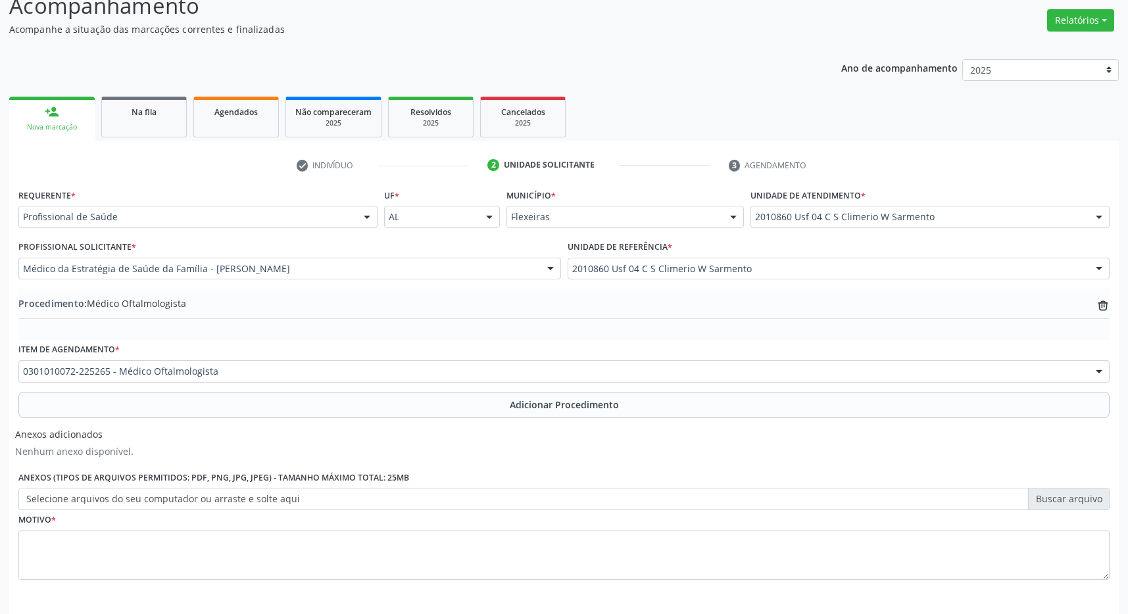
scroll to position [248, 0]
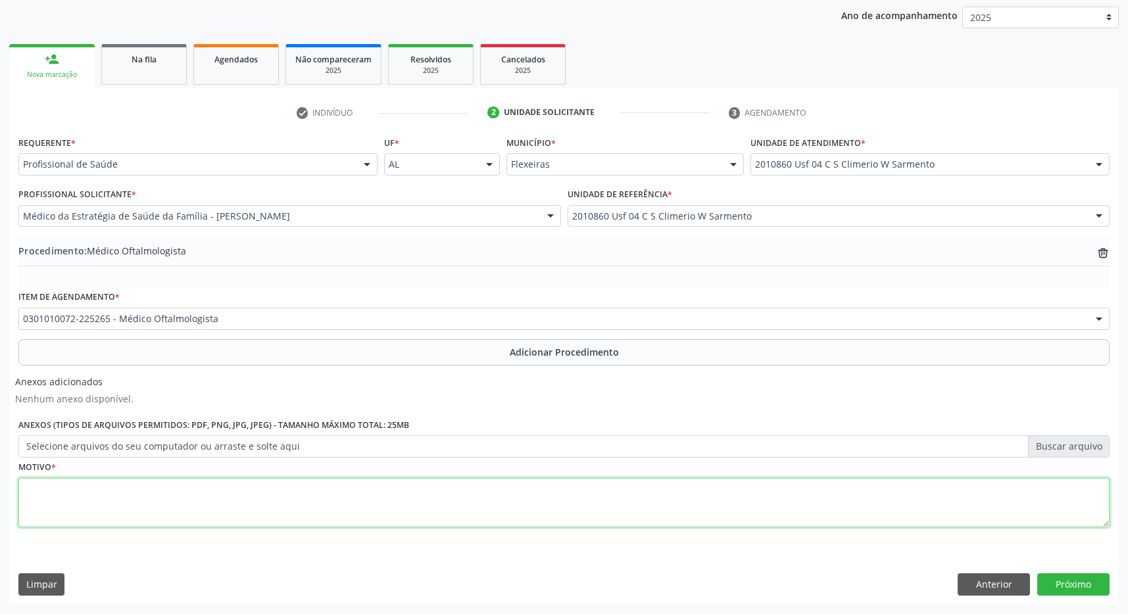
click at [263, 513] on textarea at bounding box center [563, 503] width 1091 height 50
type textarea "catarata"
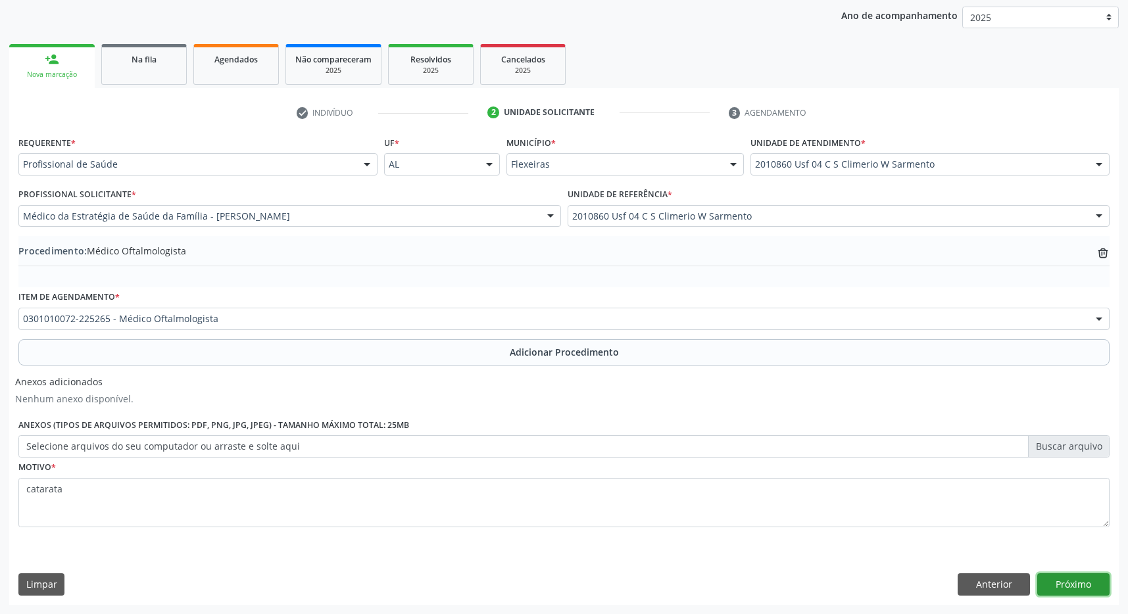
click at [1071, 579] on button "Próximo" at bounding box center [1073, 585] width 72 height 22
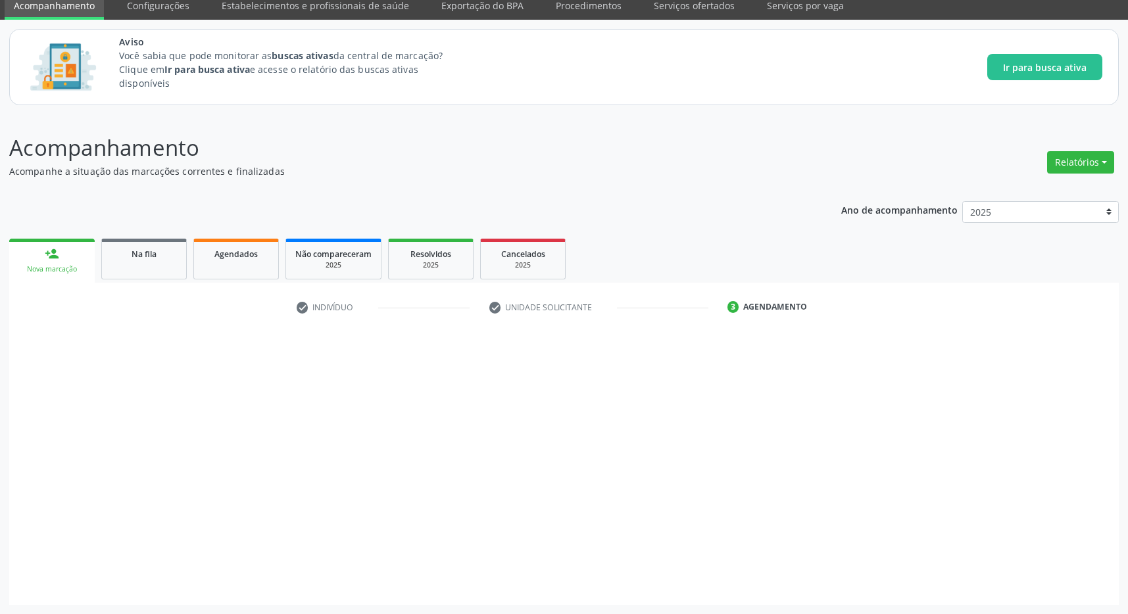
scroll to position [54, 0]
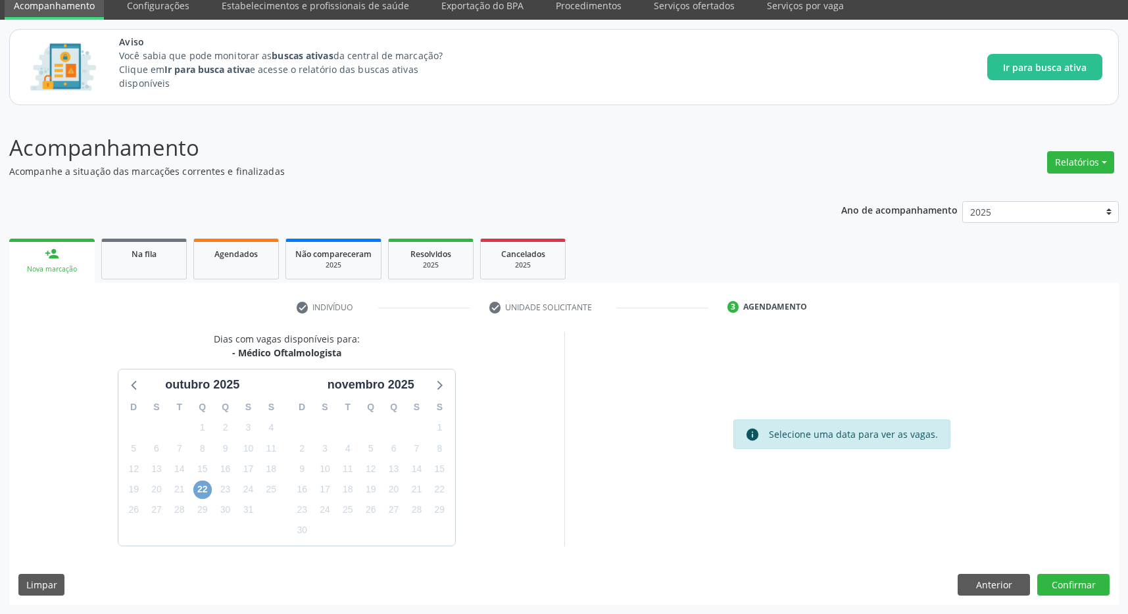
click at [206, 489] on span "22" at bounding box center [202, 490] width 18 height 18
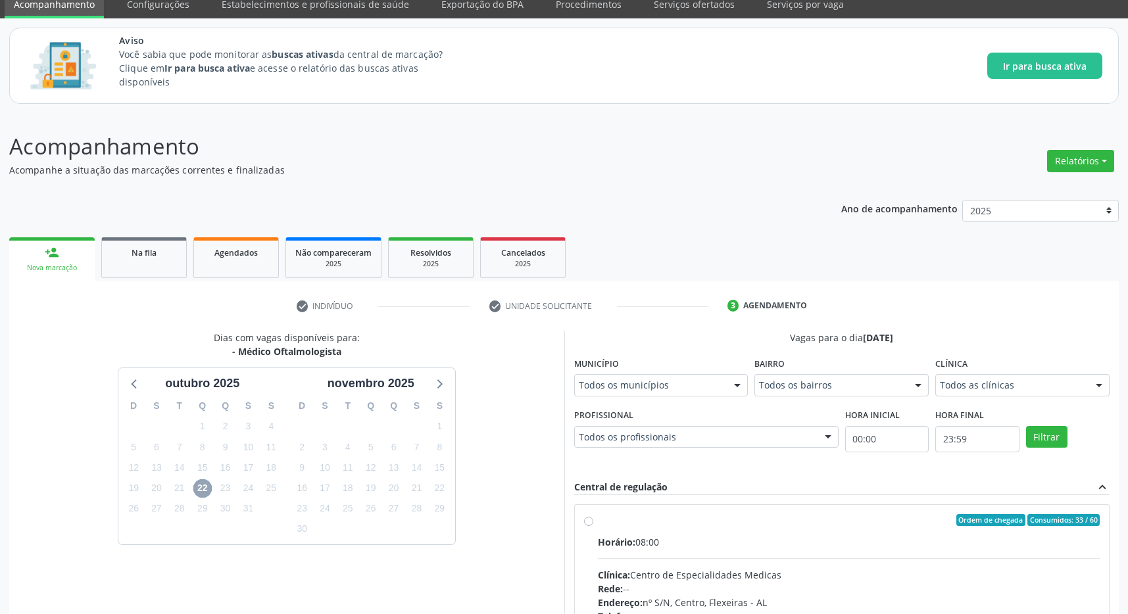
scroll to position [245, 0]
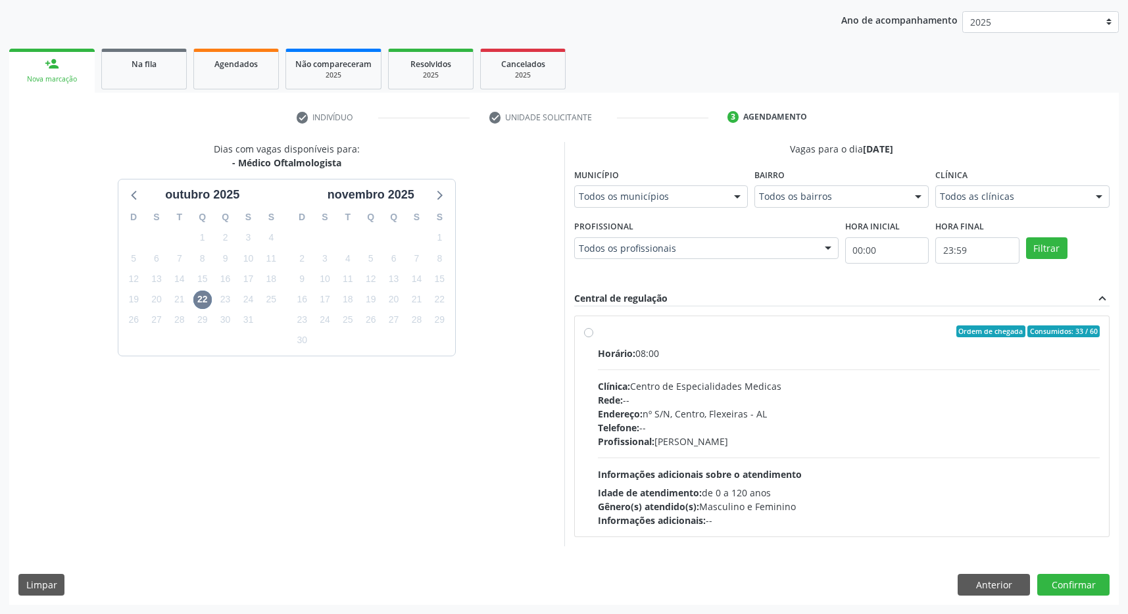
click at [828, 415] on div "Endereço: nº S/N, Centro, Flexeiras - [GEOGRAPHIC_DATA]" at bounding box center [849, 414] width 503 height 14
click at [593, 337] on input "Ordem de chegada Consumidos: 33 / 60 Horário: 08:00 Clínica: Centro de Especial…" at bounding box center [588, 332] width 9 height 12
radio input "true"
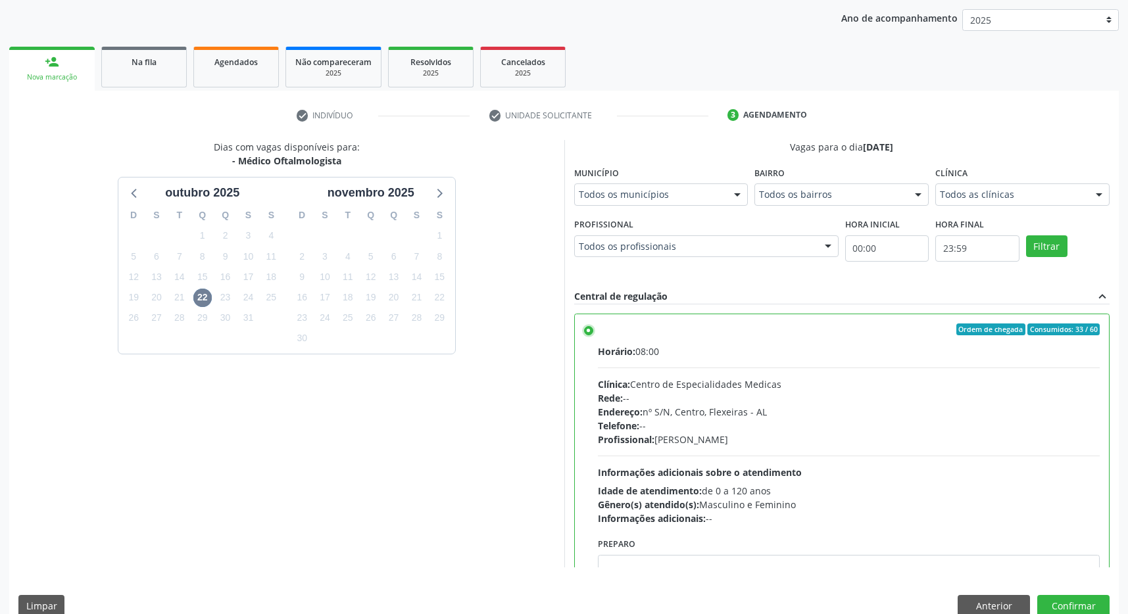
scroll to position [66, 0]
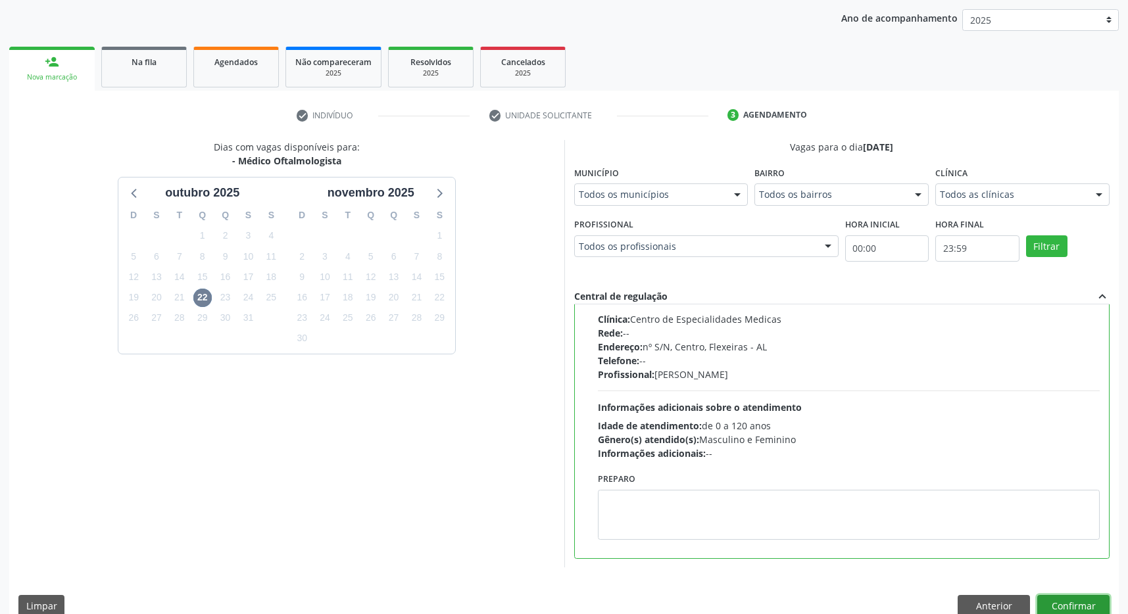
click at [1086, 602] on button "Confirmar" at bounding box center [1073, 606] width 72 height 22
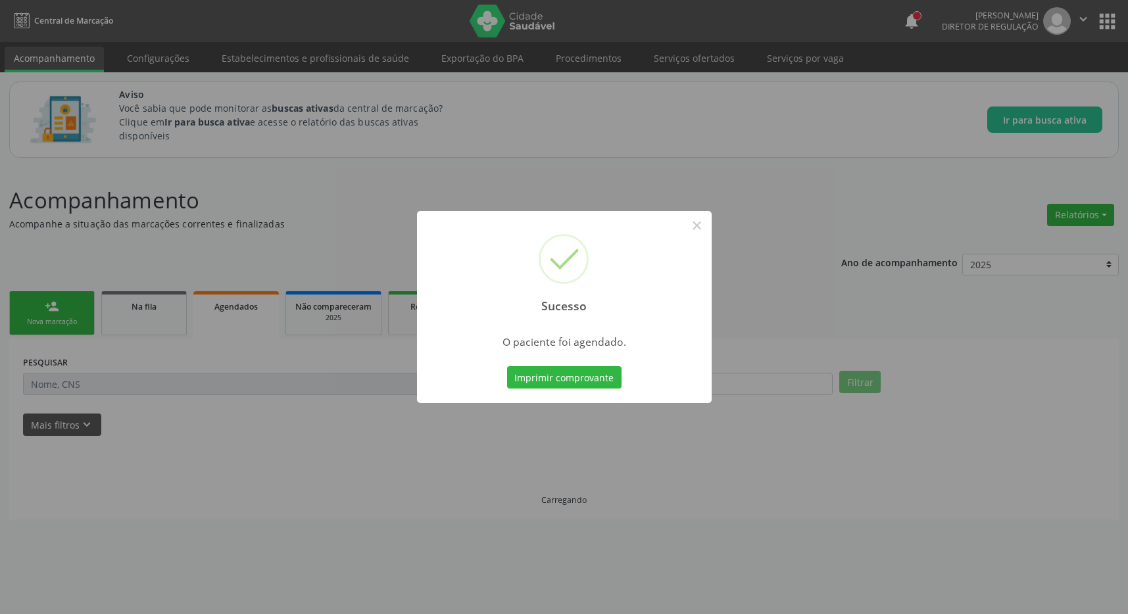
scroll to position [0, 0]
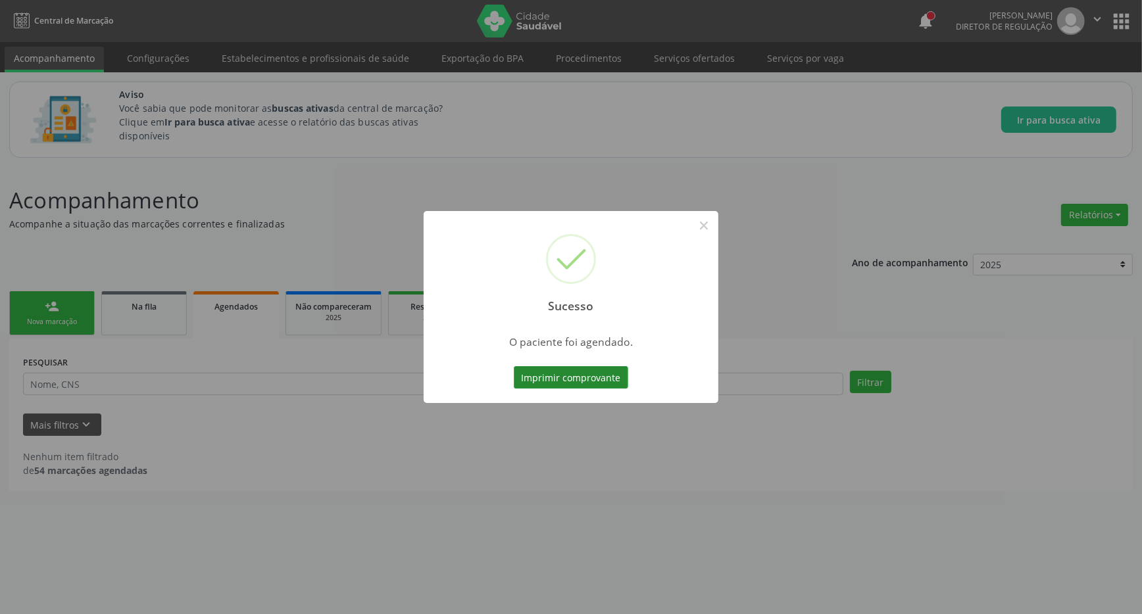
click at [601, 379] on button "Imprimir comprovante" at bounding box center [571, 377] width 114 height 22
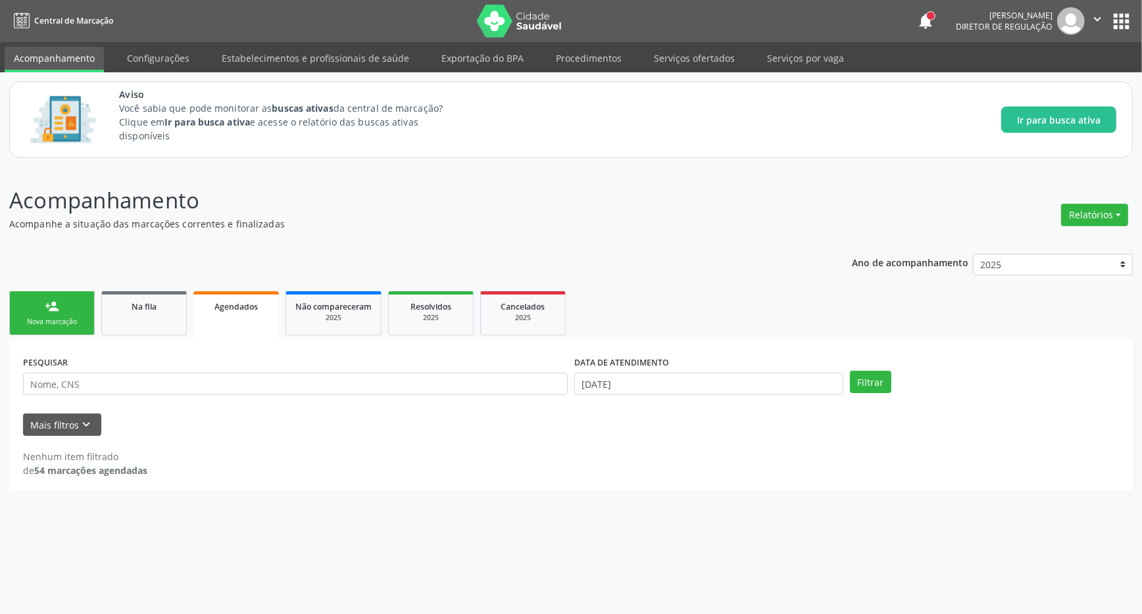
click at [45, 309] on link "person_add Nova marcação" at bounding box center [52, 313] width 86 height 44
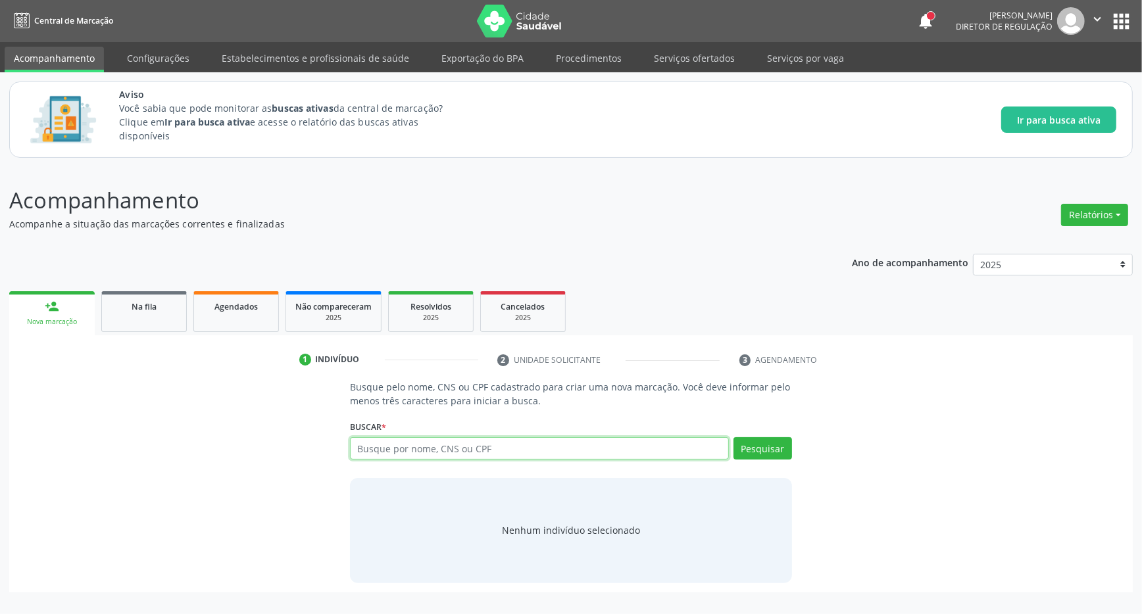
click at [523, 457] on input "text" at bounding box center [539, 448] width 379 height 22
drag, startPoint x: 262, startPoint y: 326, endPoint x: 214, endPoint y: 314, distance: 49.3
click at [262, 323] on link "Agendados" at bounding box center [236, 311] width 86 height 41
click at [214, 314] on link "Agendados" at bounding box center [236, 311] width 86 height 41
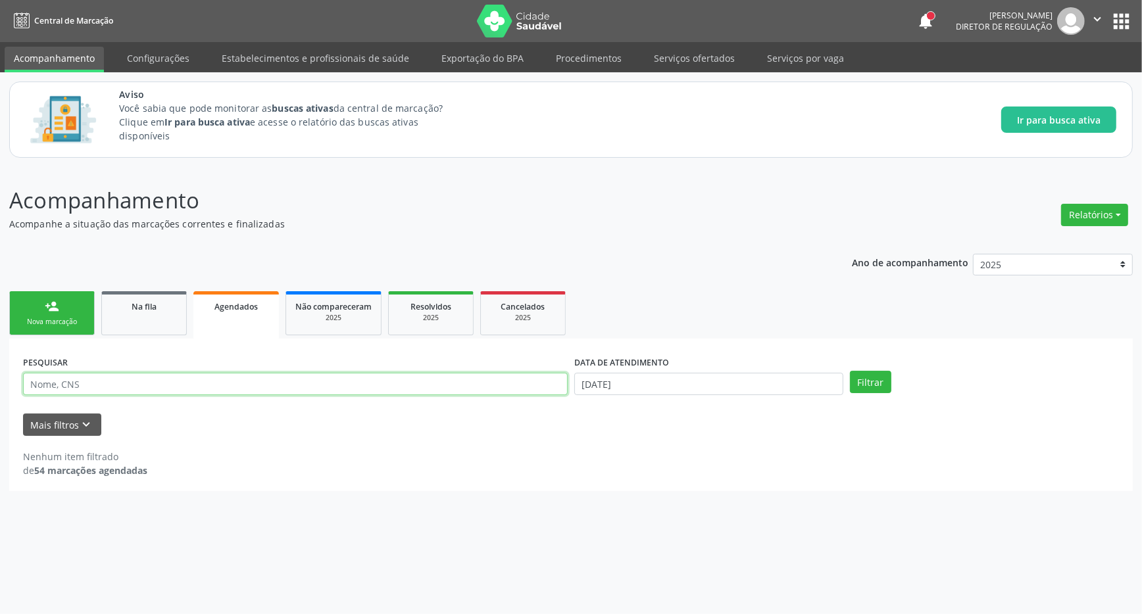
click at [186, 378] on input "text" at bounding box center [295, 384] width 545 height 22
type input "708007824728129"
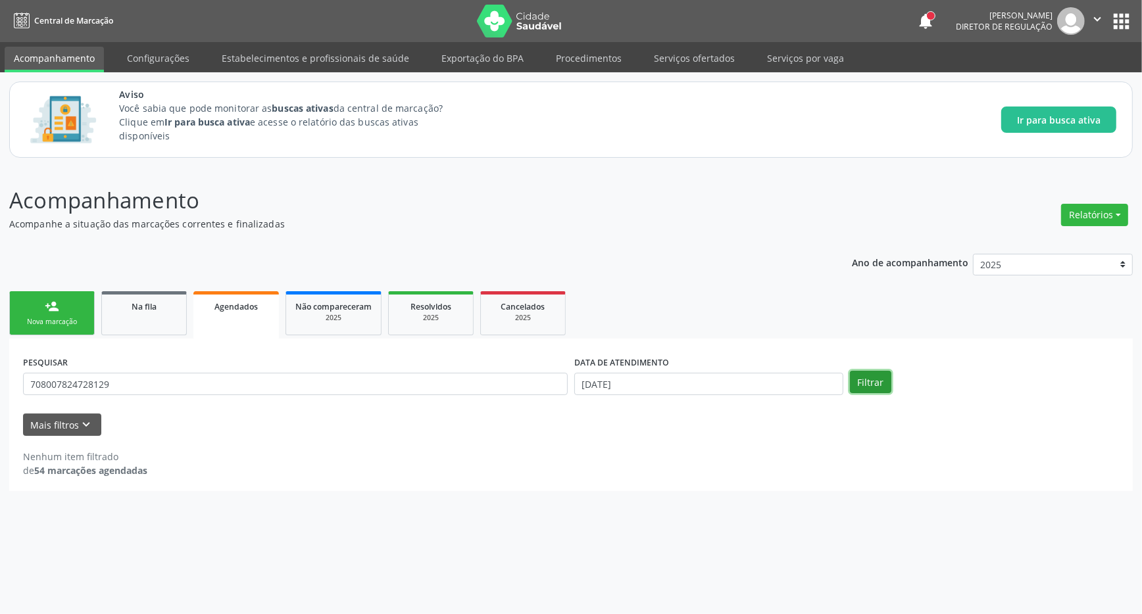
click at [871, 382] on button "Filtrar" at bounding box center [870, 382] width 41 height 22
click at [45, 423] on button "Mais filtros keyboard_arrow_down" at bounding box center [62, 425] width 78 height 23
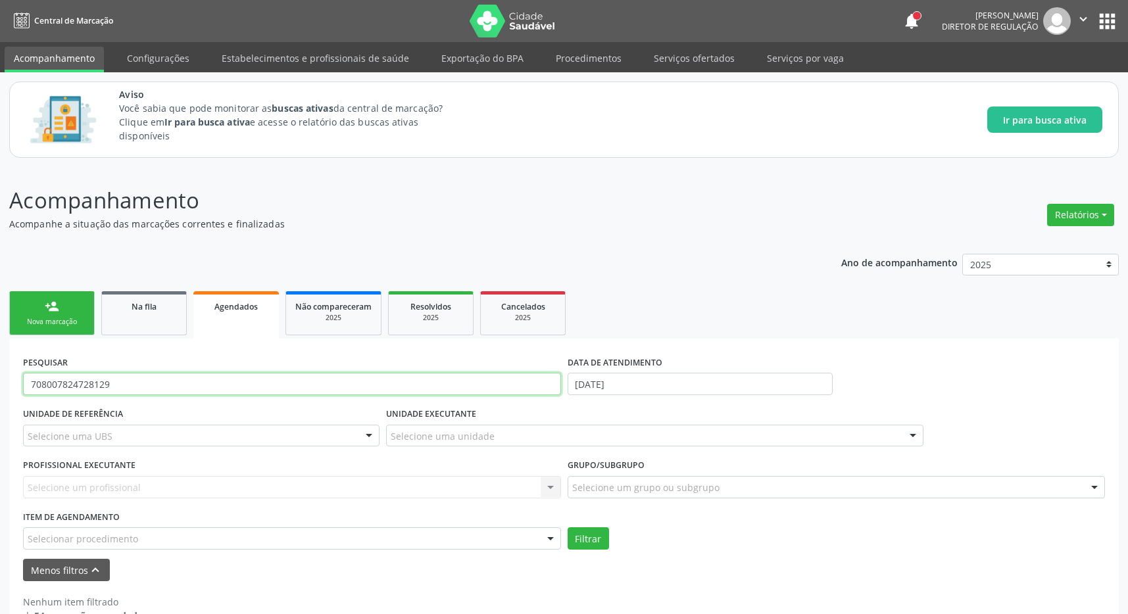
click at [187, 384] on input "708007824728129" at bounding box center [292, 384] width 538 height 22
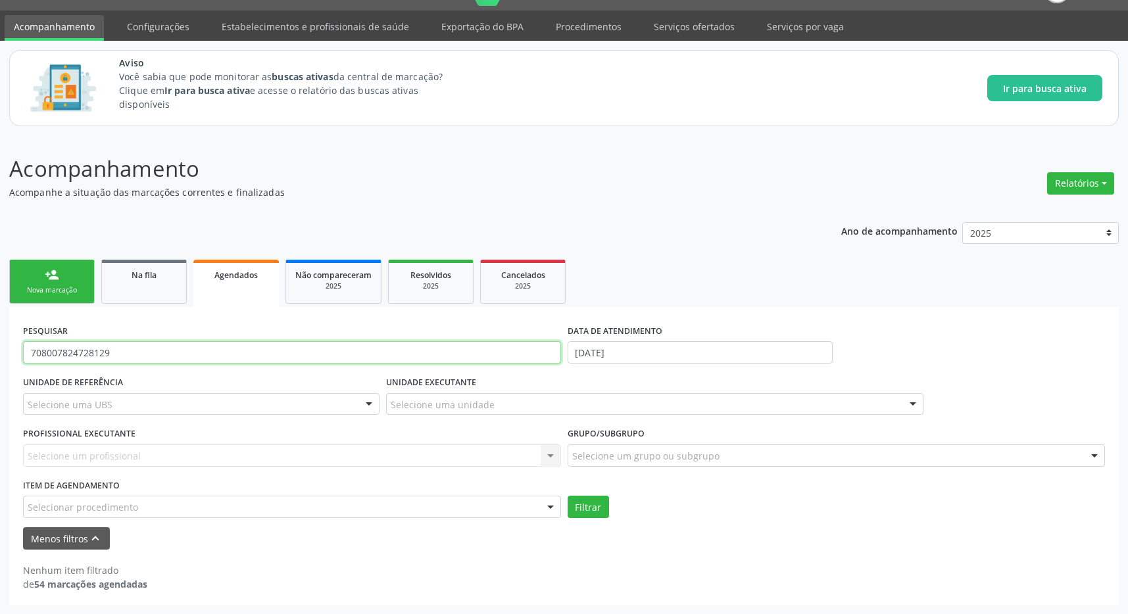
drag, startPoint x: 135, startPoint y: 356, endPoint x: -5, endPoint y: 345, distance: 139.9
click at [23, 345] on input "708007824728129" at bounding box center [292, 352] width 538 height 22
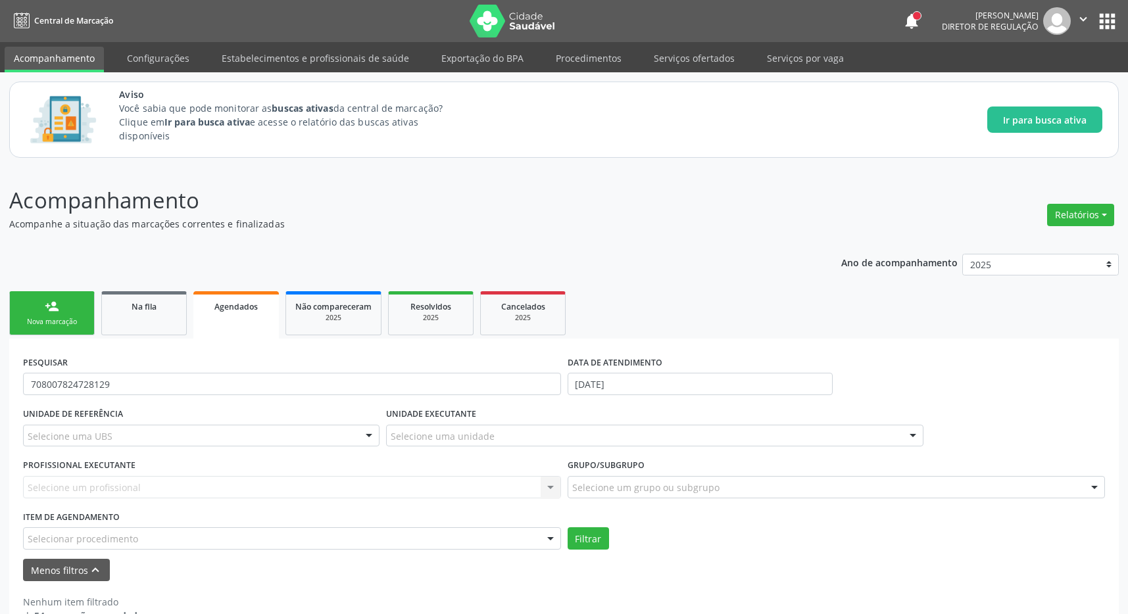
click at [1105, 18] on button "apps" at bounding box center [1107, 21] width 23 height 23
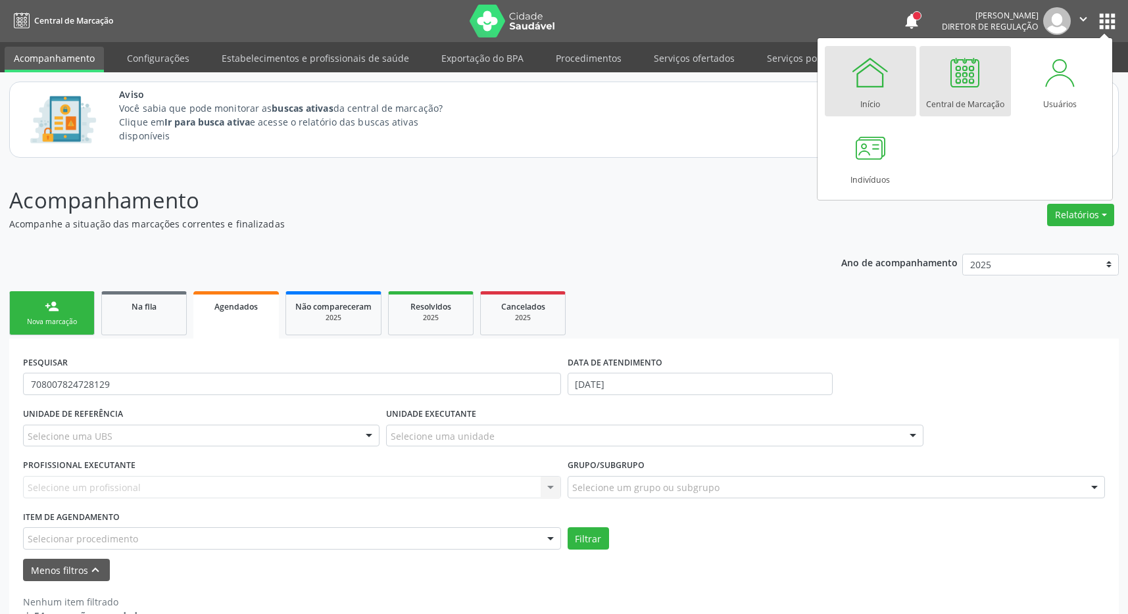
click at [876, 68] on div at bounding box center [870, 72] width 39 height 39
